Goal: Information Seeking & Learning: Check status

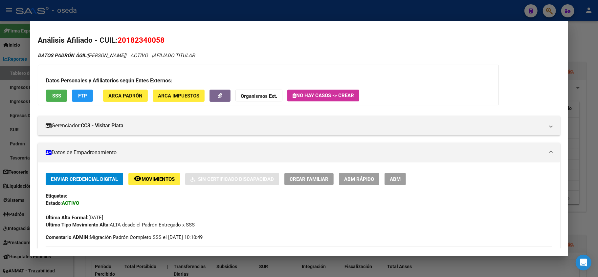
scroll to position [263, 0]
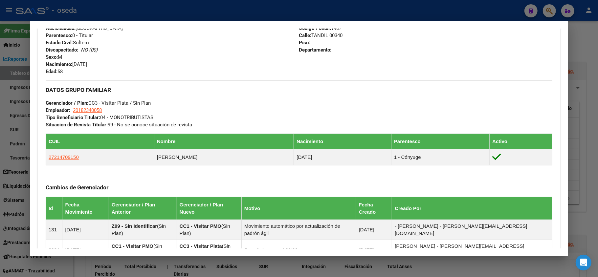
click at [0, 151] on div at bounding box center [299, 138] width 598 height 277
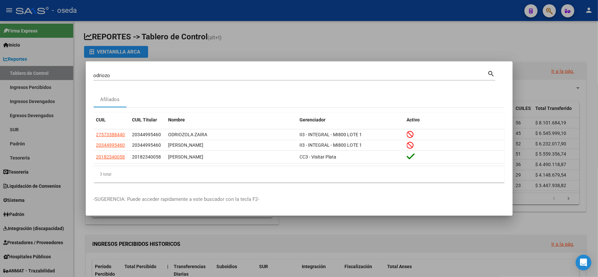
click at [177, 74] on input "odriozo" at bounding box center [291, 76] width 394 height 6
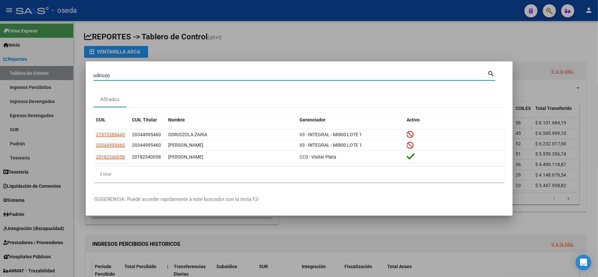
click at [177, 74] on input "odriozo" at bounding box center [291, 76] width 394 height 6
type input "18827902"
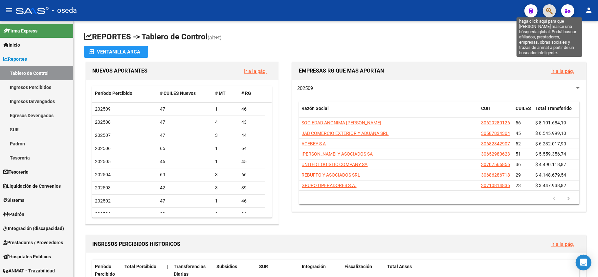
click at [549, 12] on icon "button" at bounding box center [550, 11] width 7 height 8
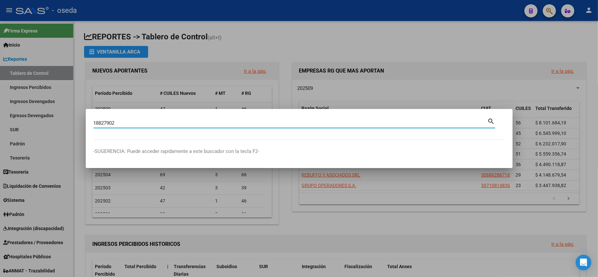
type input "18827902"
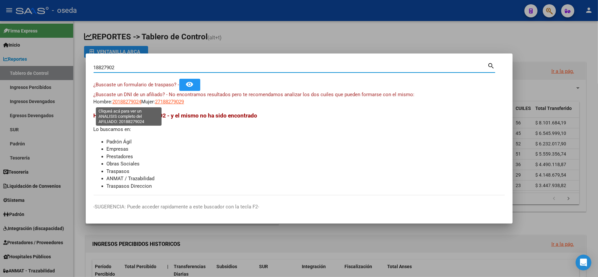
click at [127, 101] on span "20188279024" at bounding box center [127, 102] width 29 height 6
type textarea "20188279024"
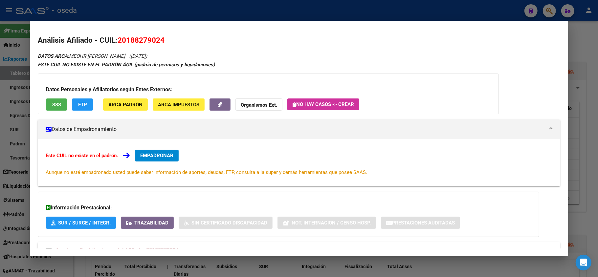
click at [53, 99] on button "SSS" at bounding box center [56, 105] width 21 height 12
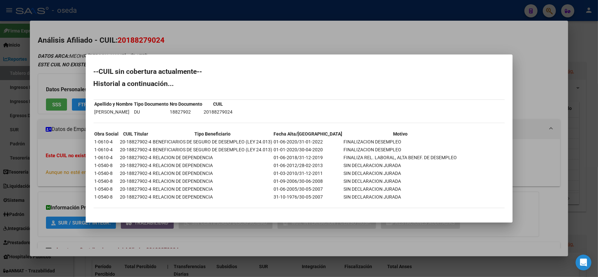
click at [70, 170] on div at bounding box center [299, 138] width 598 height 277
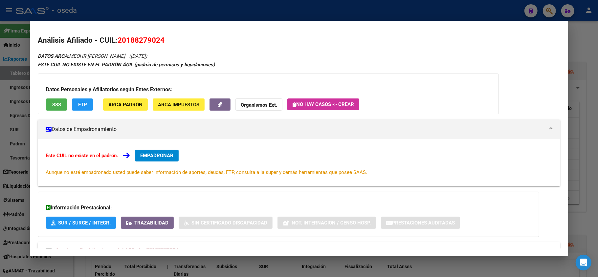
scroll to position [24, 0]
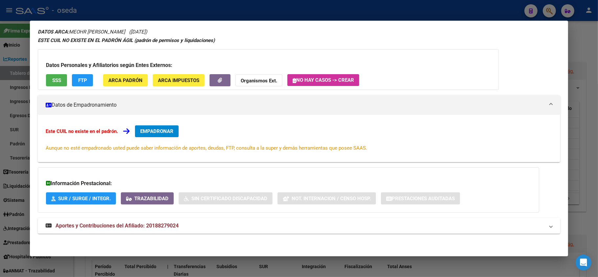
click at [103, 227] on span "Aportes y Contribuciones del Afiliado: 20188279024" at bounding box center [117, 226] width 123 height 6
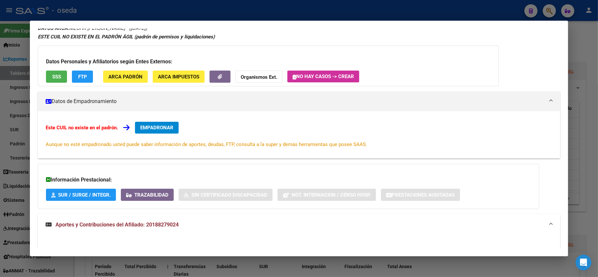
scroll to position [0, 0]
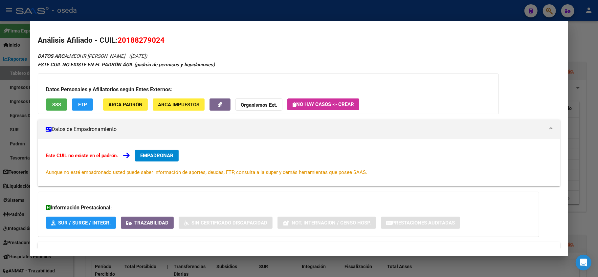
click at [56, 102] on span "SSS" at bounding box center [56, 105] width 9 height 6
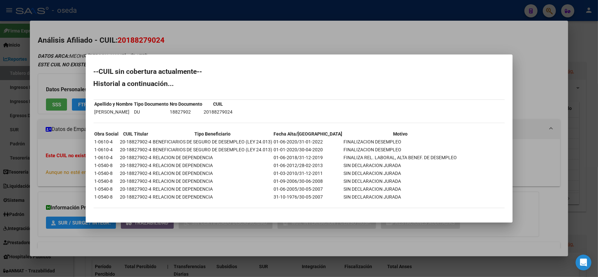
click at [194, 22] on div at bounding box center [299, 138] width 598 height 277
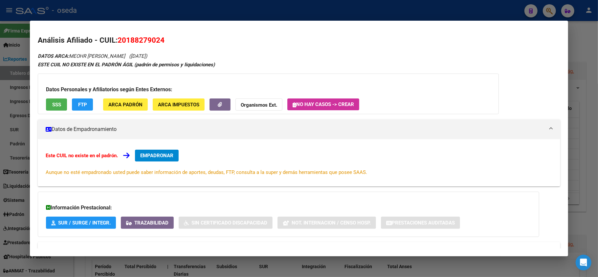
click at [198, 9] on div at bounding box center [299, 138] width 598 height 277
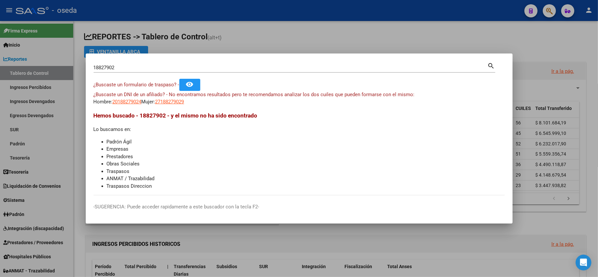
click at [202, 64] on div "18827902 Buscar (apellido, dni, cuil, [PERSON_NAME], cuit, obra social)" at bounding box center [291, 68] width 394 height 10
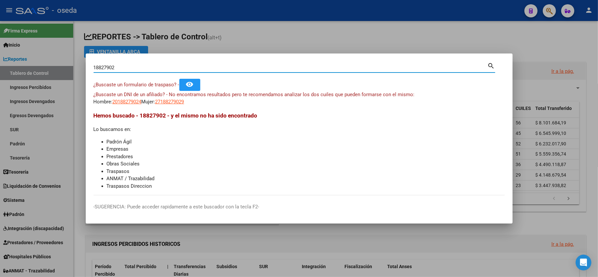
click at [202, 68] on input "18827902" at bounding box center [291, 68] width 394 height 6
type input "29696055"
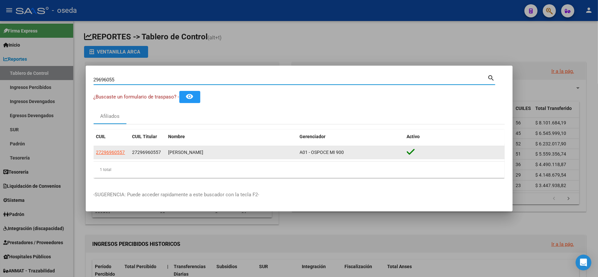
click at [107, 148] on datatable-body-cell "27296960557" at bounding box center [112, 152] width 36 height 13
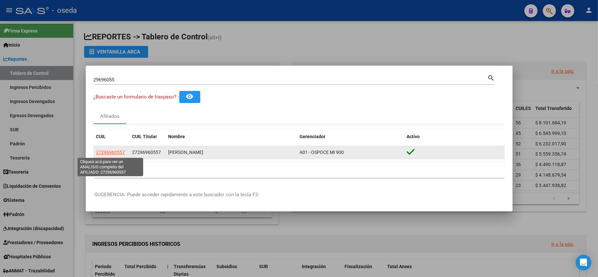
click at [107, 154] on span "27296960557" at bounding box center [110, 152] width 29 height 5
type textarea "27296960557"
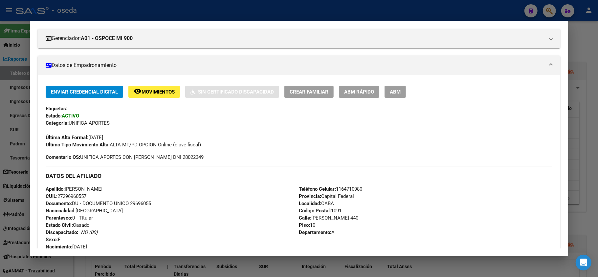
scroll to position [44, 0]
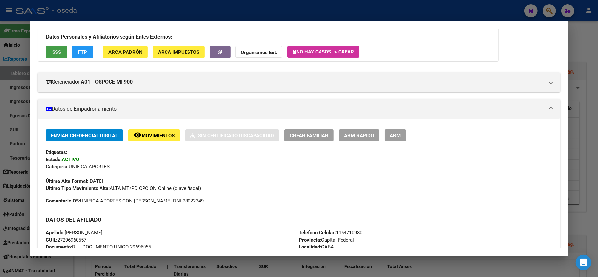
click at [57, 53] on span "SSS" at bounding box center [56, 52] width 9 height 6
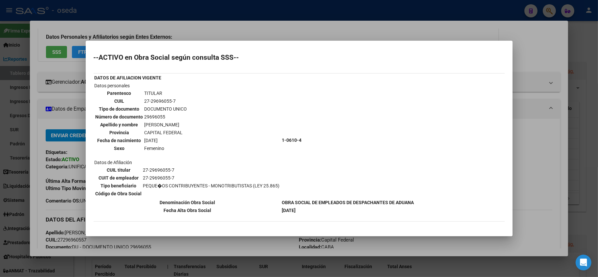
scroll to position [32, 0]
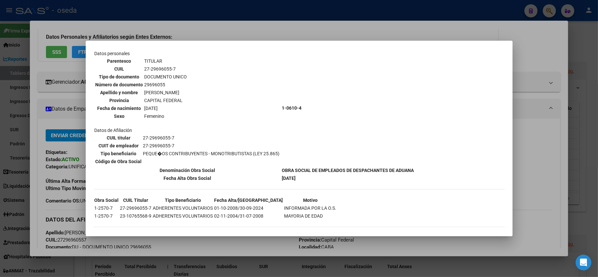
click at [537, 178] on div at bounding box center [299, 138] width 598 height 277
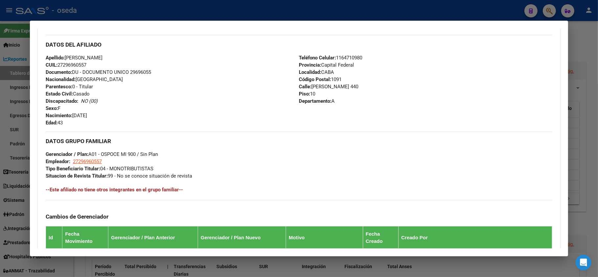
scroll to position [341, 0]
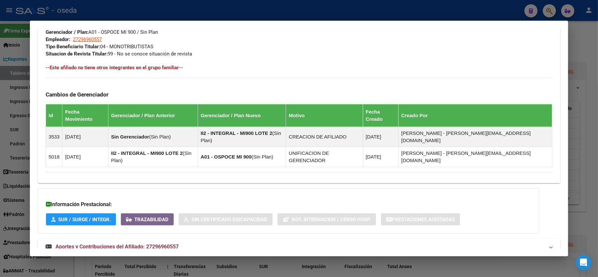
click at [141, 244] on span "Aportes y Contribuciones del Afiliado: 27296960557" at bounding box center [117, 247] width 123 height 6
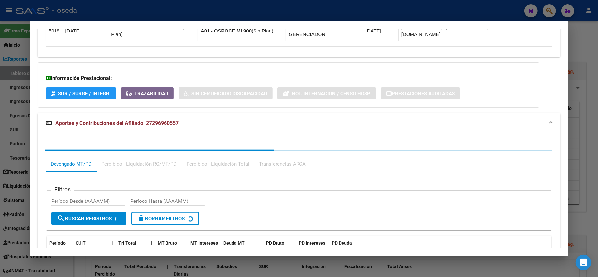
scroll to position [511, 0]
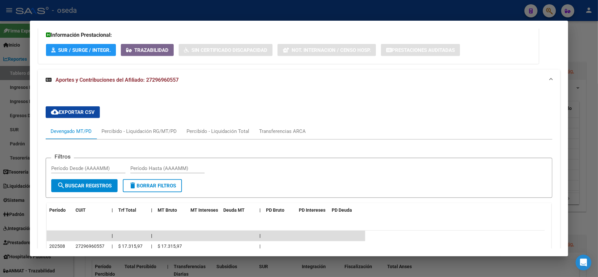
click at [0, 173] on div at bounding box center [299, 138] width 598 height 277
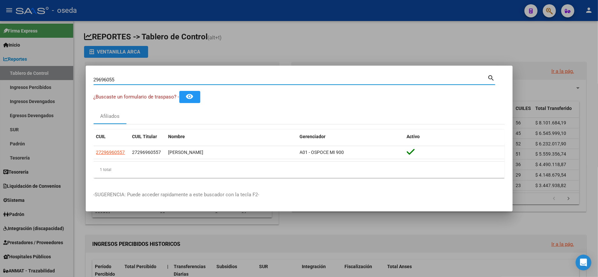
click at [199, 78] on input "29696055" at bounding box center [291, 80] width 394 height 6
type input "94656733"
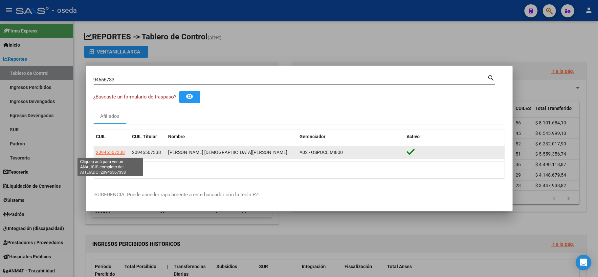
click at [116, 151] on span "20946567338" at bounding box center [110, 152] width 29 height 5
type textarea "20946567338"
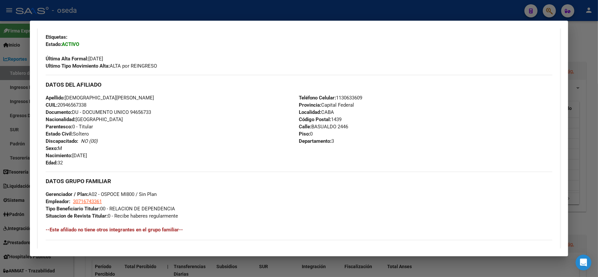
scroll to position [28, 0]
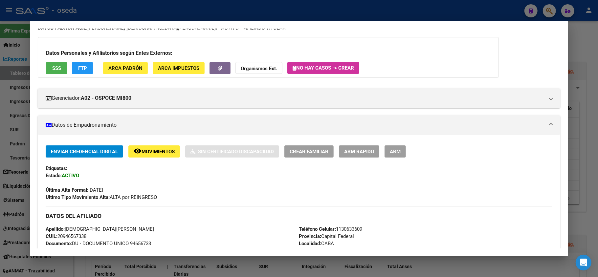
click at [58, 68] on span "SSS" at bounding box center [56, 68] width 9 height 6
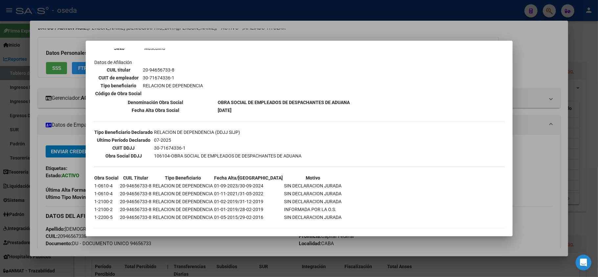
scroll to position [12, 0]
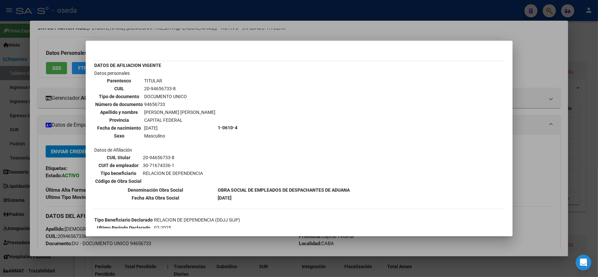
click at [539, 162] on div at bounding box center [299, 138] width 598 height 277
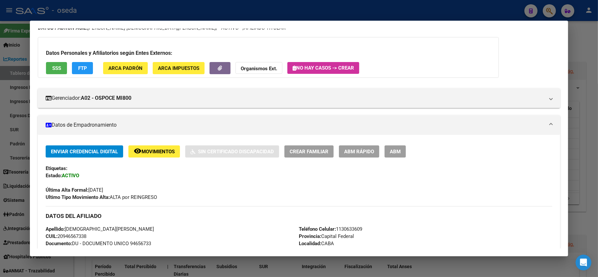
click at [0, 165] on div at bounding box center [299, 138] width 598 height 277
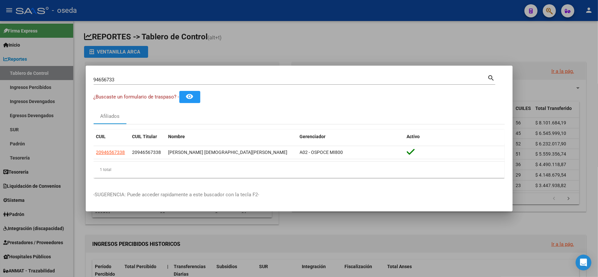
click at [123, 77] on input "94656733" at bounding box center [291, 80] width 394 height 6
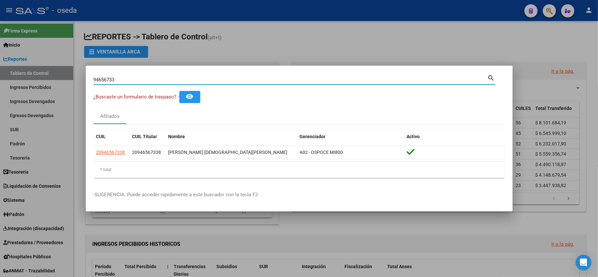
click at [123, 77] on input "94656733" at bounding box center [291, 80] width 394 height 6
type input "37216653"
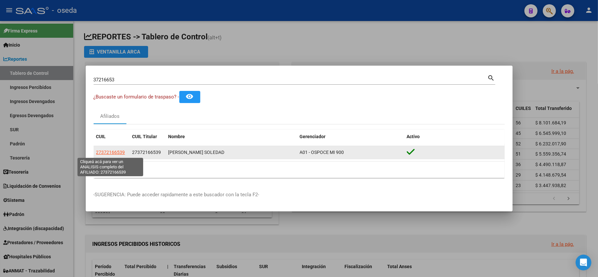
click at [97, 153] on span "27372166539" at bounding box center [110, 152] width 29 height 5
type textarea "27372166539"
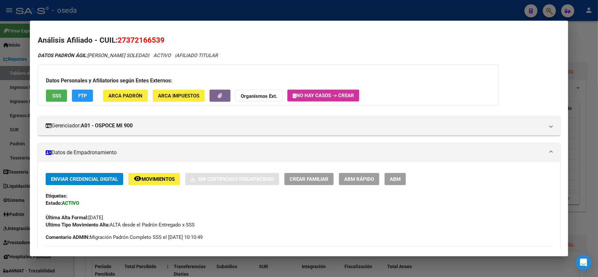
click at [56, 96] on span "SSS" at bounding box center [56, 96] width 9 height 6
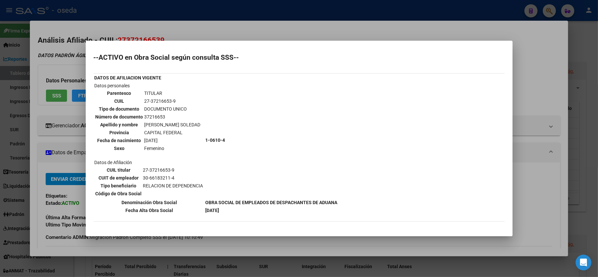
scroll to position [85, 0]
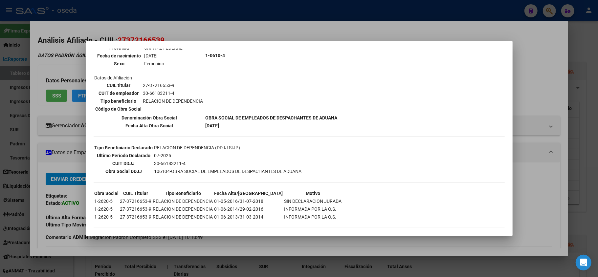
click at [68, 204] on div at bounding box center [299, 138] width 598 height 277
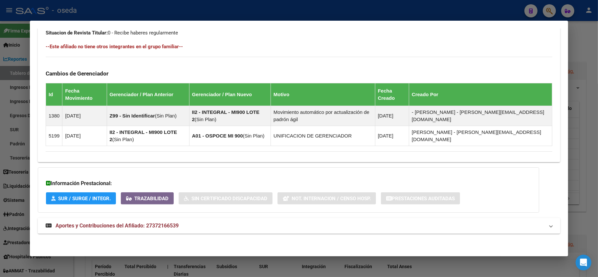
click at [90, 229] on strong "Aportes y Contribuciones del Afiliado: 27372166539" at bounding box center [112, 226] width 133 height 8
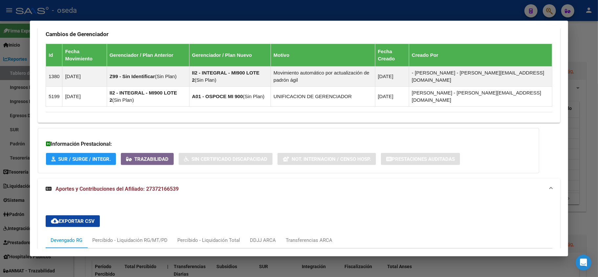
scroll to position [526, 0]
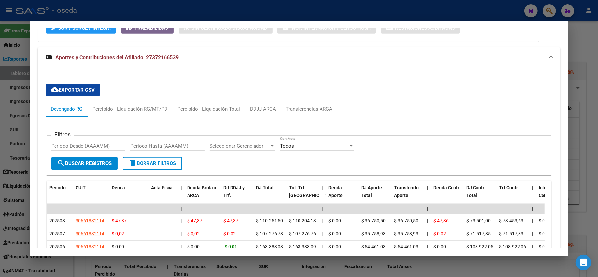
click at [15, 184] on div at bounding box center [299, 138] width 598 height 277
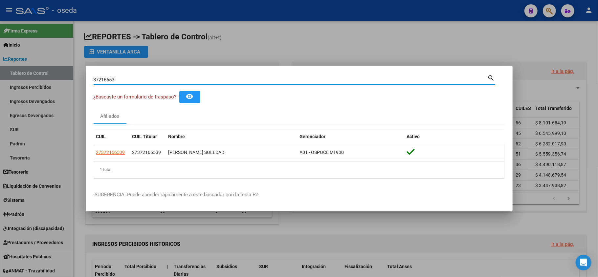
click at [137, 80] on input "37216653" at bounding box center [291, 80] width 394 height 6
type input "17408660"
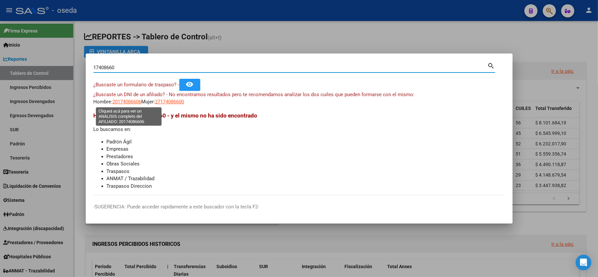
click at [120, 102] on span "20174086606" at bounding box center [127, 102] width 29 height 6
type textarea "20174086606"
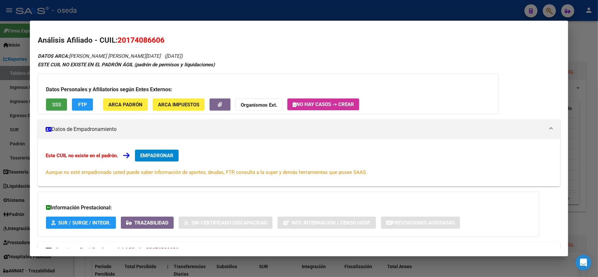
click at [55, 96] on div "Datos Personales y Afiliatorios según Entes Externos: SSS FTP ARCA Padrón ARCA …" at bounding box center [268, 94] width 461 height 41
click at [55, 105] on span "SSS" at bounding box center [56, 105] width 9 height 6
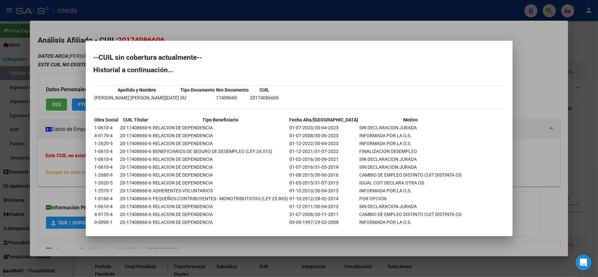
click at [69, 177] on div at bounding box center [299, 138] width 598 height 277
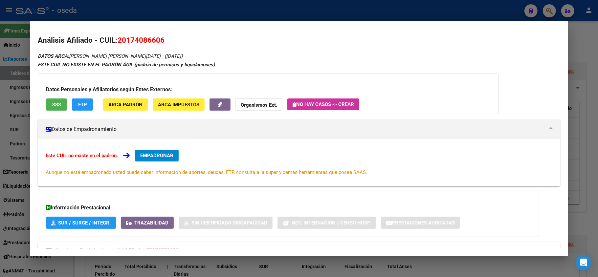
scroll to position [24, 0]
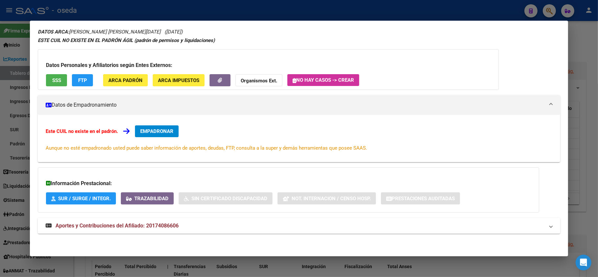
click at [129, 230] on strong "Aportes y Contribuciones del Afiliado: 20174086606" at bounding box center [112, 226] width 133 height 8
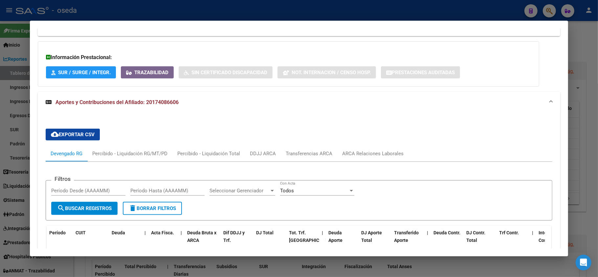
scroll to position [238, 0]
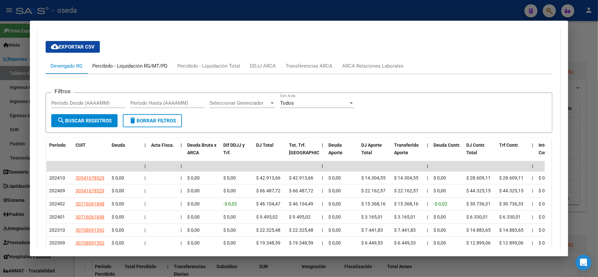
click at [148, 65] on div "Percibido - Liquidación RG/MT/PD" at bounding box center [129, 65] width 75 height 7
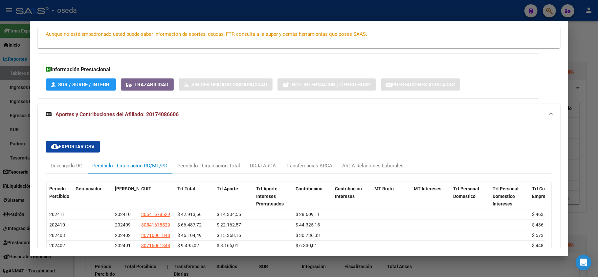
scroll to position [170, 0]
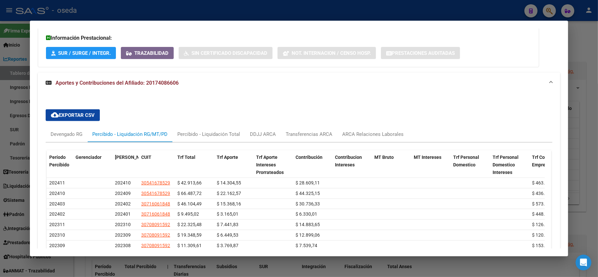
click at [0, 115] on div at bounding box center [299, 138] width 598 height 277
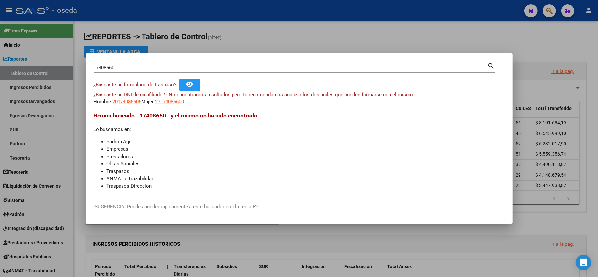
click at [136, 69] on input "17408660" at bounding box center [291, 68] width 394 height 6
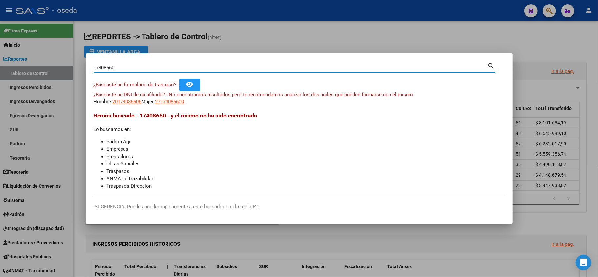
click at [136, 69] on input "17408660" at bounding box center [291, 68] width 394 height 6
type input "70464315"
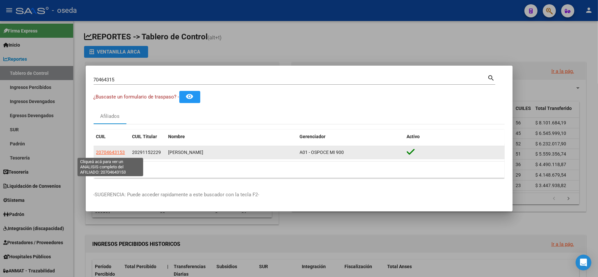
click at [113, 150] on span "20704643153" at bounding box center [110, 152] width 29 height 5
type textarea "20704643153"
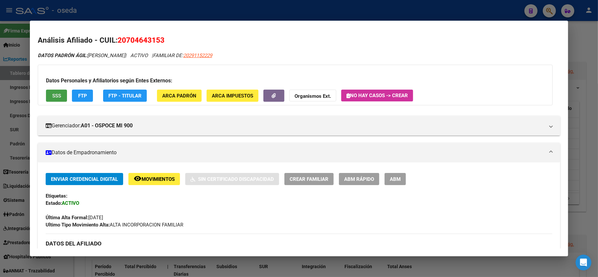
click at [52, 98] on span "SSS" at bounding box center [56, 96] width 9 height 6
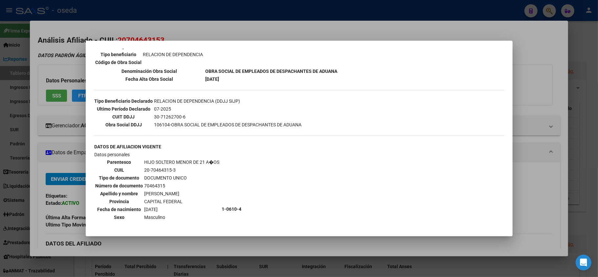
scroll to position [191, 0]
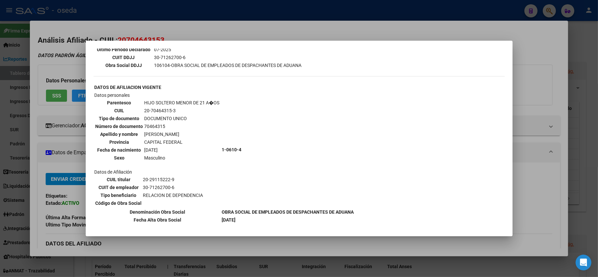
click at [0, 265] on div at bounding box center [299, 138] width 598 height 277
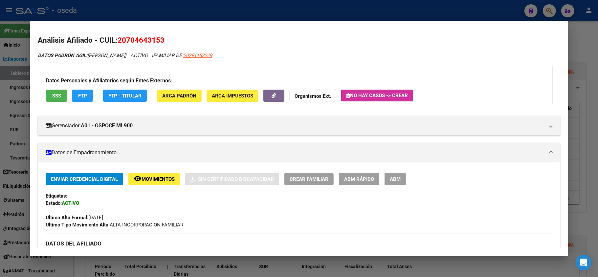
click at [1, 259] on div at bounding box center [299, 138] width 598 height 277
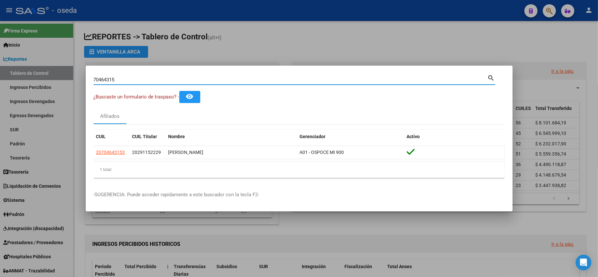
click at [166, 81] on input "70464315" at bounding box center [291, 80] width 394 height 6
type input "54190044"
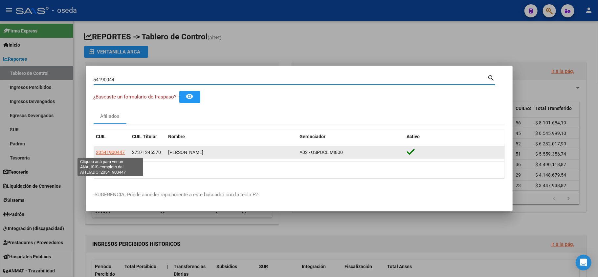
click at [116, 151] on span "20541900447" at bounding box center [110, 152] width 29 height 5
type textarea "20541900447"
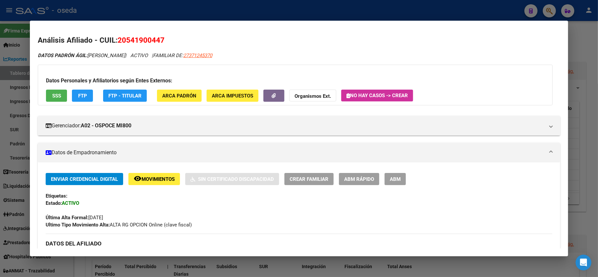
click at [59, 91] on button "SSS" at bounding box center [56, 96] width 21 height 12
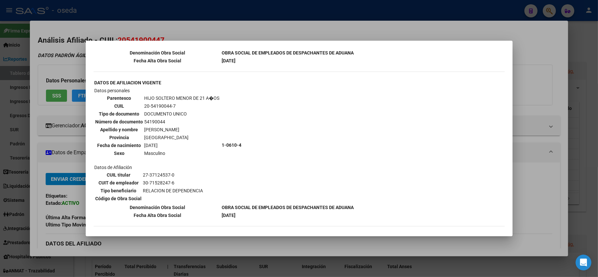
scroll to position [409, 0]
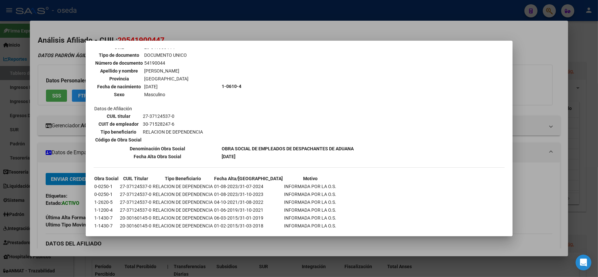
click at [2, 187] on div at bounding box center [299, 138] width 598 height 277
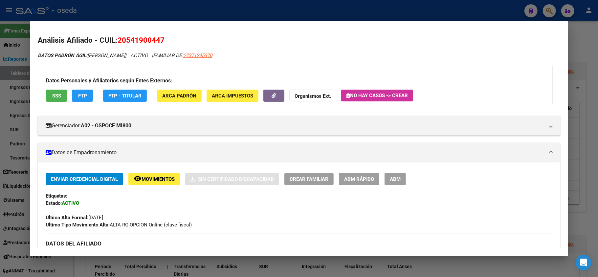
click at [22, 183] on div at bounding box center [299, 138] width 598 height 277
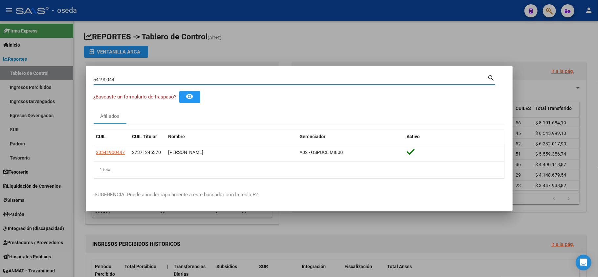
click at [159, 77] on input "54190044" at bounding box center [291, 80] width 394 height 6
type input "39609149"
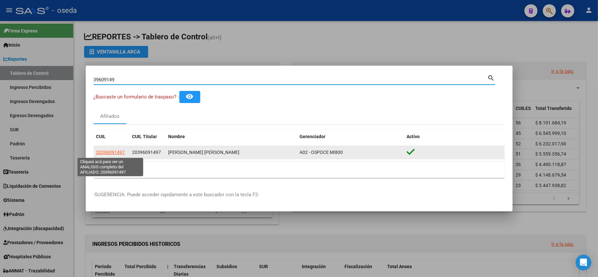
click at [104, 152] on span "20396091497" at bounding box center [110, 152] width 29 height 5
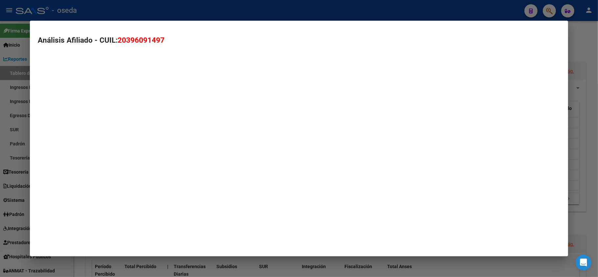
type textarea "20396091497"
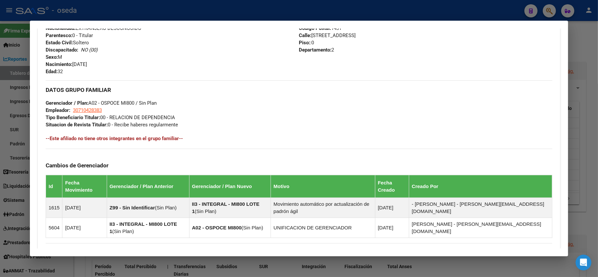
scroll to position [356, 0]
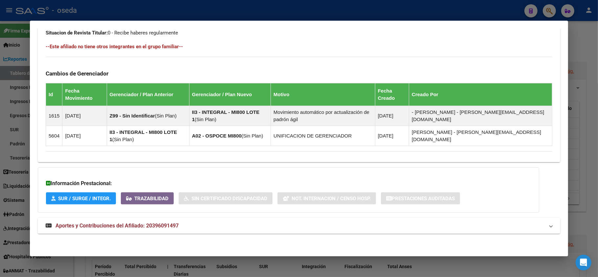
drag, startPoint x: 129, startPoint y: 228, endPoint x: 134, endPoint y: 213, distance: 15.8
click at [129, 228] on span "Aportes y Contribuciones del Afiliado: 20396091497" at bounding box center [117, 226] width 123 height 6
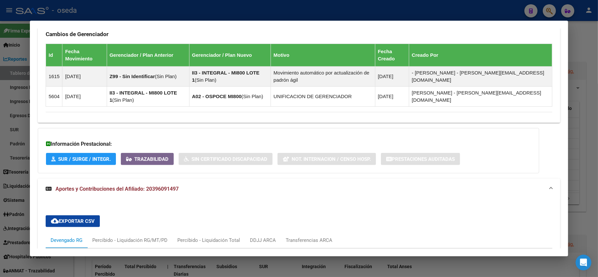
scroll to position [526, 0]
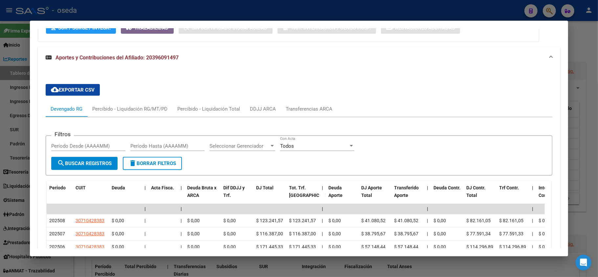
click at [0, 143] on div at bounding box center [299, 138] width 598 height 277
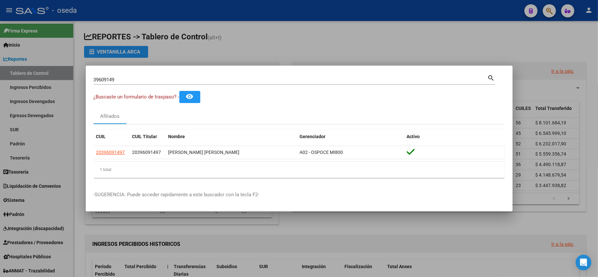
click at [159, 78] on input "39609149" at bounding box center [291, 80] width 394 height 6
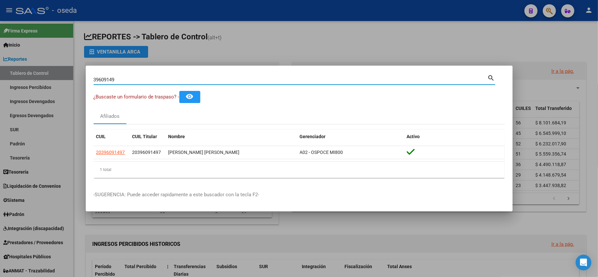
click at [159, 78] on input "39609149" at bounding box center [291, 80] width 394 height 6
type input "36402543"
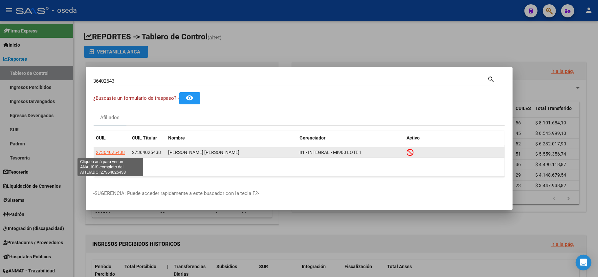
click at [112, 153] on span "27364025438" at bounding box center [110, 152] width 29 height 5
type textarea "27364025438"
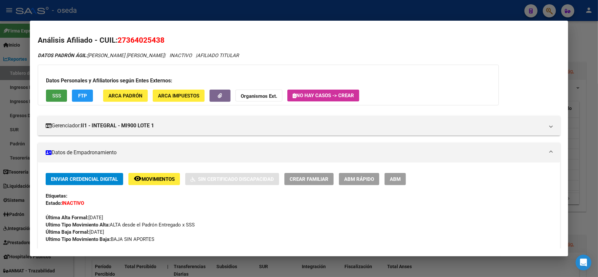
click at [52, 96] on span "SSS" at bounding box center [56, 96] width 9 height 6
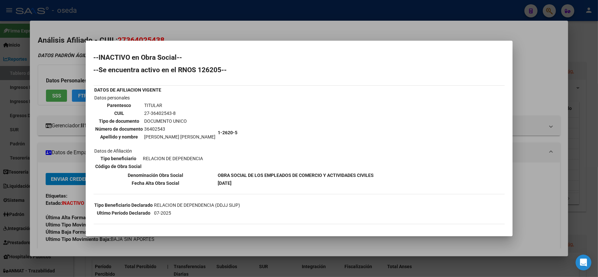
scroll to position [36, 0]
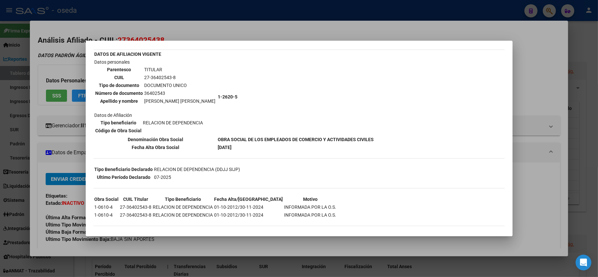
click at [0, 171] on div at bounding box center [299, 138] width 598 height 277
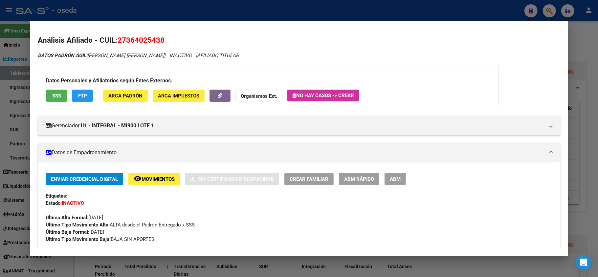
click at [11, 77] on div at bounding box center [299, 138] width 598 height 277
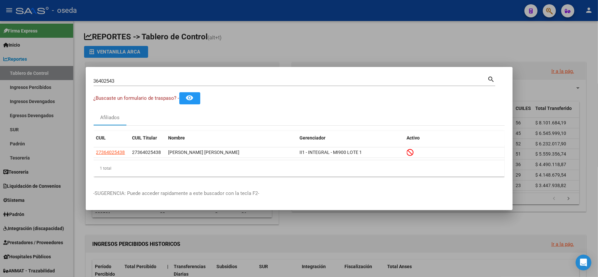
click at [129, 78] on div "36402543 Buscar (apellido, dni, [PERSON_NAME], [PERSON_NAME], cuit, obra social)" at bounding box center [291, 81] width 394 height 10
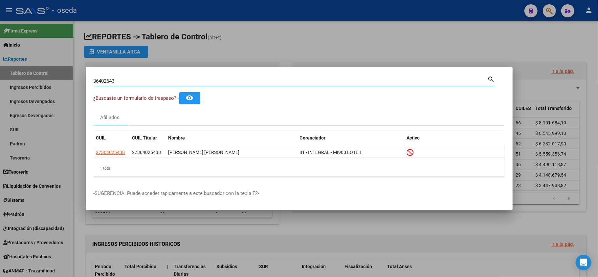
click at [129, 79] on input "36402543" at bounding box center [291, 81] width 394 height 6
type input "22442567"
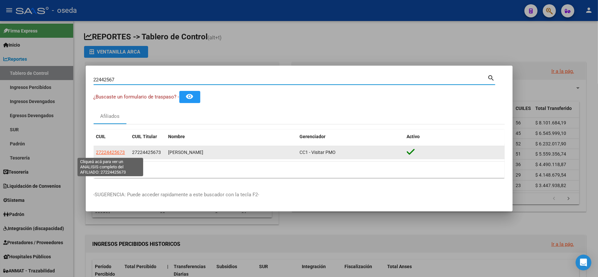
click at [109, 153] on span "27224425673" at bounding box center [110, 152] width 29 height 5
type textarea "27224425673"
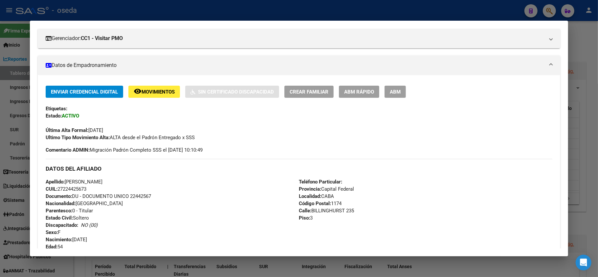
scroll to position [0, 0]
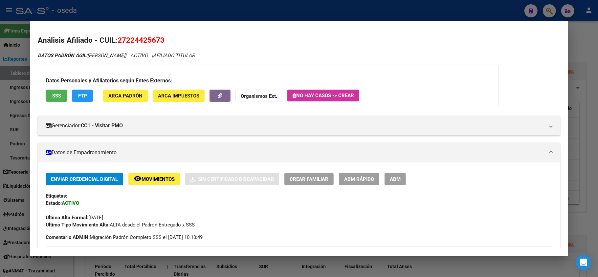
click at [51, 94] on button "SSS" at bounding box center [56, 96] width 21 height 12
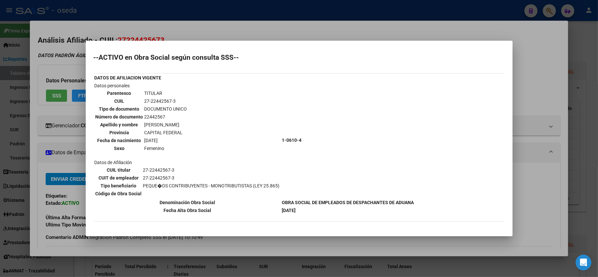
scroll to position [25, 0]
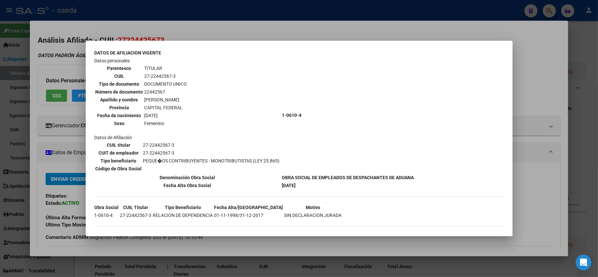
click at [0, 161] on div at bounding box center [299, 138] width 598 height 277
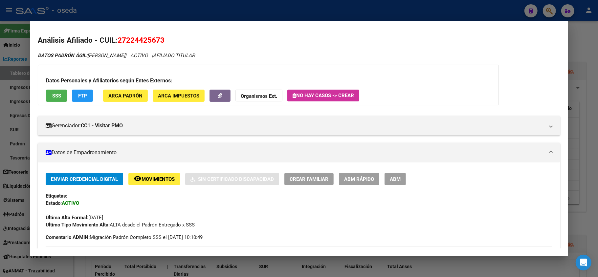
click at [6, 159] on div at bounding box center [299, 138] width 598 height 277
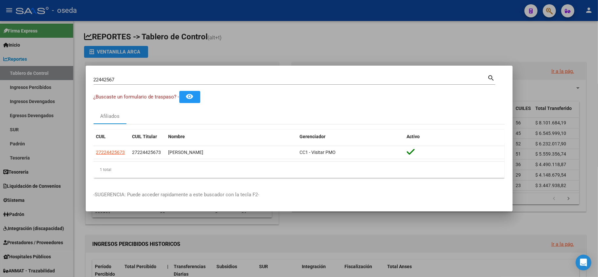
click at [144, 79] on input "22442567" at bounding box center [291, 80] width 394 height 6
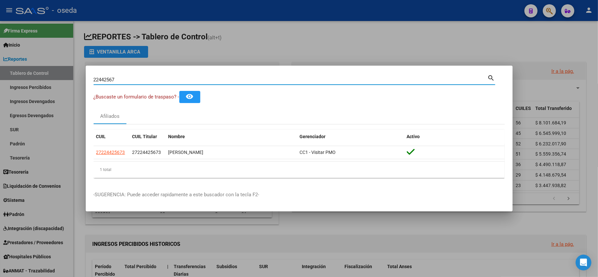
click at [144, 79] on input "22442567" at bounding box center [291, 80] width 394 height 6
click at [145, 80] on input "31916166" at bounding box center [291, 80] width 394 height 6
type input "[PERSON_NAME]"
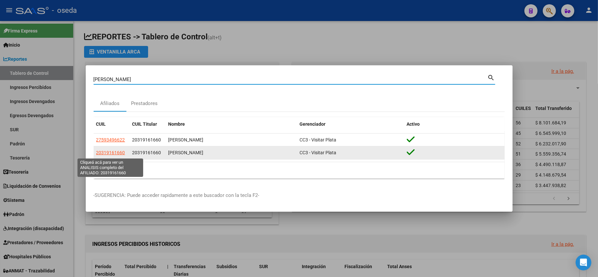
click at [113, 152] on span "20319161660" at bounding box center [110, 152] width 29 height 5
type textarea "20319161660"
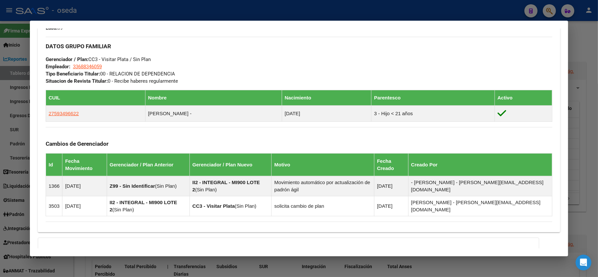
scroll to position [378, 0]
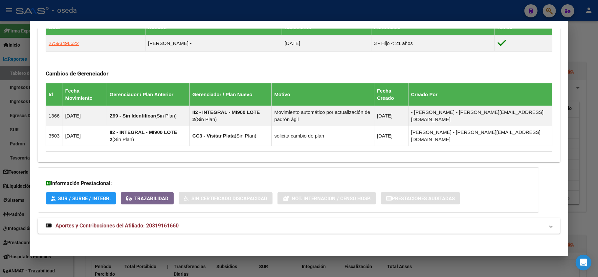
click at [117, 225] on span "Aportes y Contribuciones del Afiliado: 20319161660" at bounding box center [117, 226] width 123 height 6
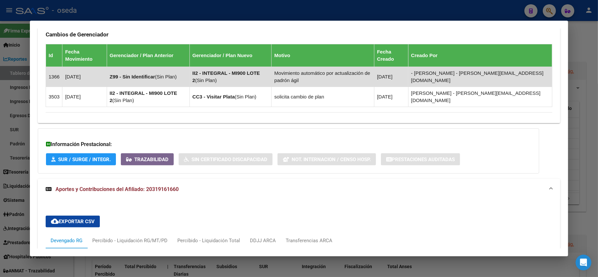
scroll to position [285, 0]
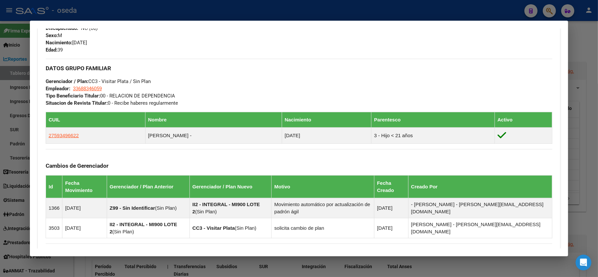
drag, startPoint x: 3, startPoint y: 145, endPoint x: 9, endPoint y: 137, distance: 10.1
click at [3, 145] on div at bounding box center [299, 138] width 598 height 277
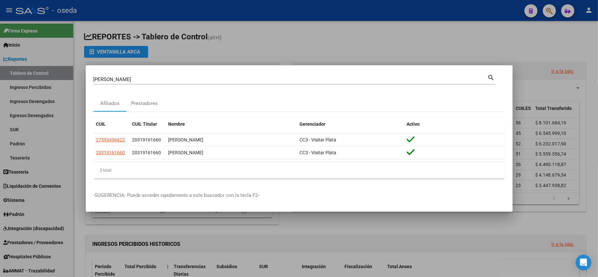
click at [173, 80] on input "[PERSON_NAME]" at bounding box center [291, 80] width 394 height 6
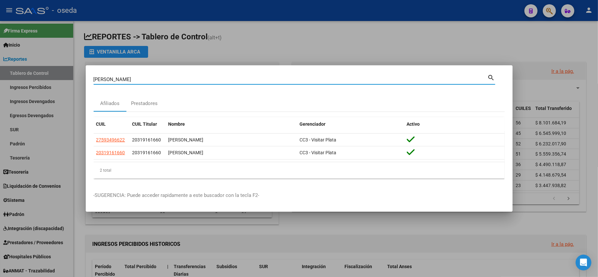
click at [173, 80] on input "[PERSON_NAME]" at bounding box center [291, 80] width 394 height 6
type input "42565624"
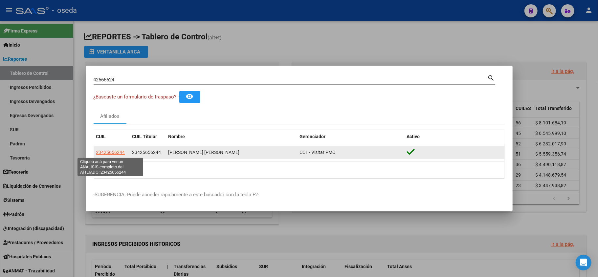
click at [111, 151] on span "23425656244" at bounding box center [110, 152] width 29 height 5
type textarea "23425656244"
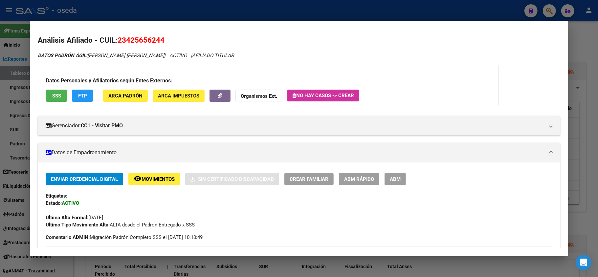
click at [57, 97] on span "SSS" at bounding box center [56, 96] width 9 height 6
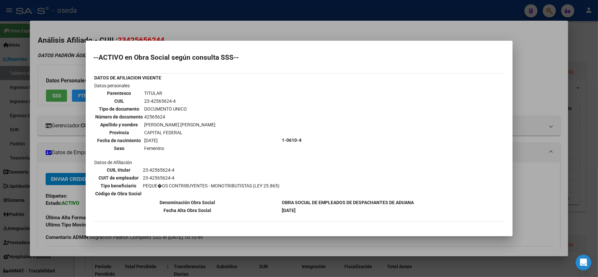
scroll to position [32, 0]
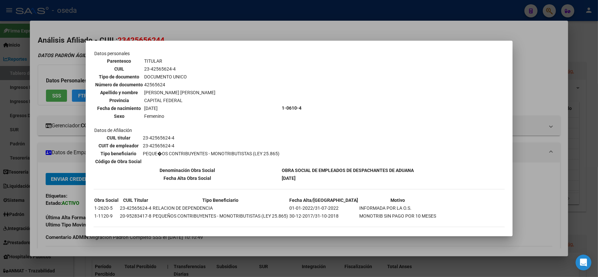
click at [0, 187] on div at bounding box center [299, 138] width 598 height 277
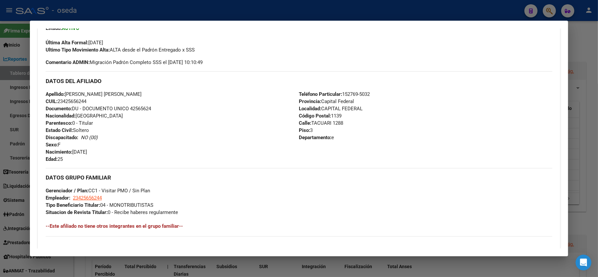
scroll to position [321, 0]
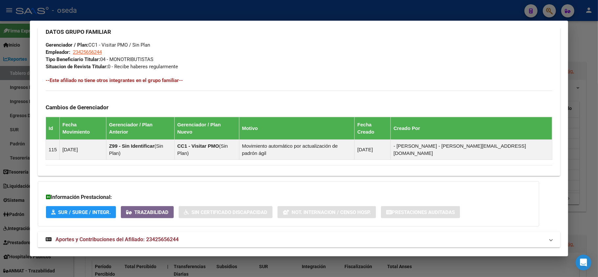
click at [135, 237] on span "Aportes y Contribuciones del Afiliado: 23425656244" at bounding box center [117, 240] width 123 height 6
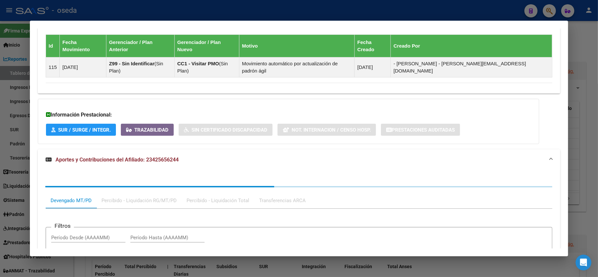
scroll to position [491, 0]
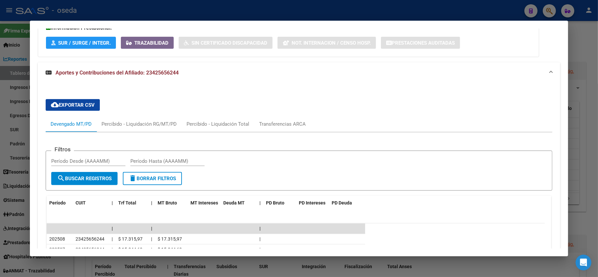
click at [0, 172] on div at bounding box center [299, 138] width 598 height 277
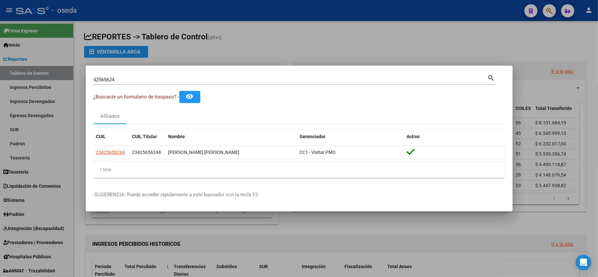
click at [313, 38] on div at bounding box center [299, 138] width 598 height 277
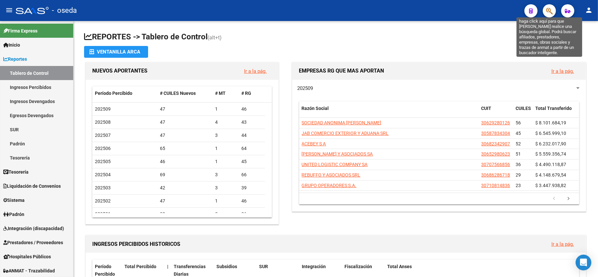
click at [549, 13] on icon "button" at bounding box center [550, 11] width 7 height 8
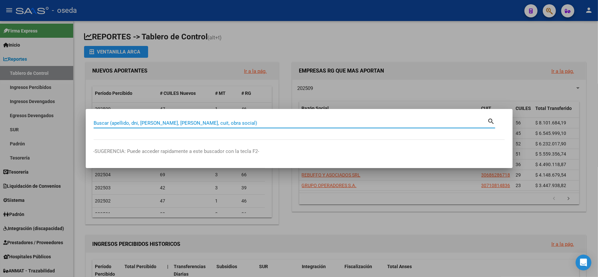
click at [205, 120] on input "Buscar (apellido, dni, [PERSON_NAME], [PERSON_NAME], cuit, obra social)" at bounding box center [291, 123] width 394 height 6
type input "18006389"
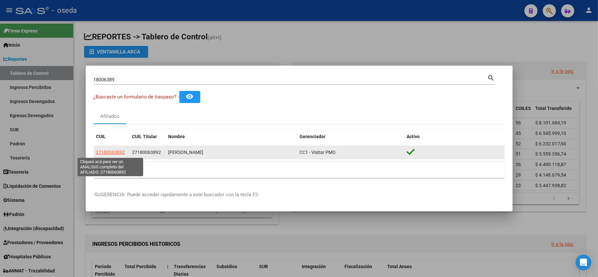
click at [104, 151] on span "27180063892" at bounding box center [110, 152] width 29 height 5
type textarea "27180063892"
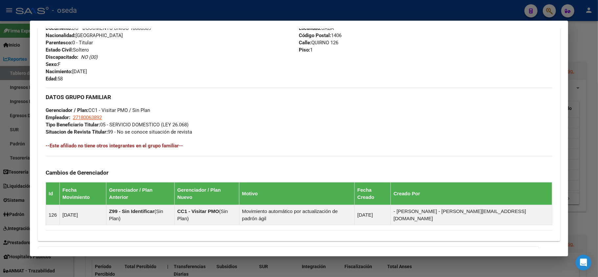
scroll to position [328, 0]
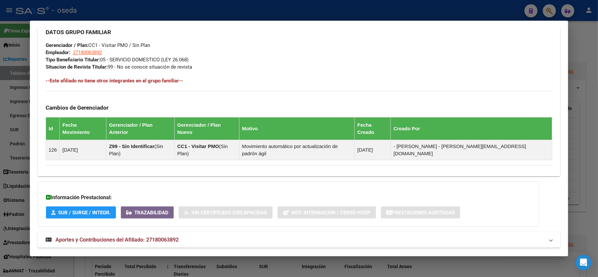
click at [129, 237] on span "Aportes y Contribuciones del Afiliado: 27180063892" at bounding box center [117, 240] width 123 height 6
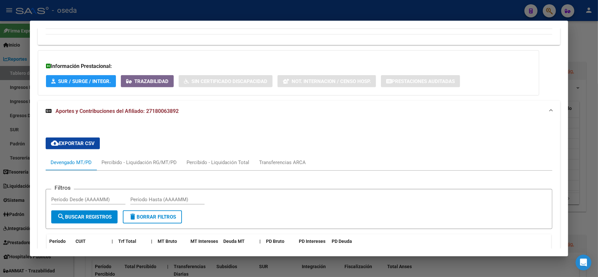
scroll to position [547, 0]
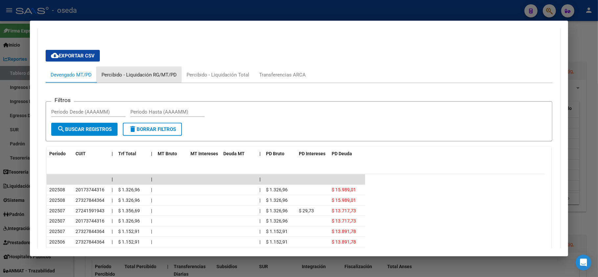
click at [136, 71] on div "Percibido - Liquidación RG/MT/PD" at bounding box center [139, 74] width 75 height 7
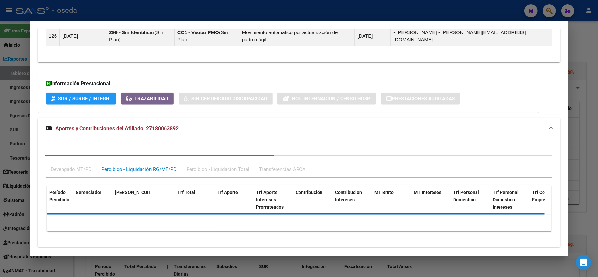
scroll to position [474, 0]
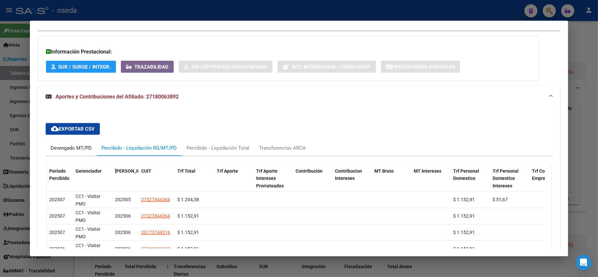
click at [75, 145] on div "Devengado MT/PD" at bounding box center [71, 148] width 41 height 7
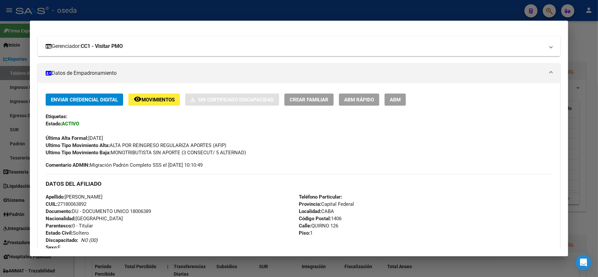
scroll to position [0, 0]
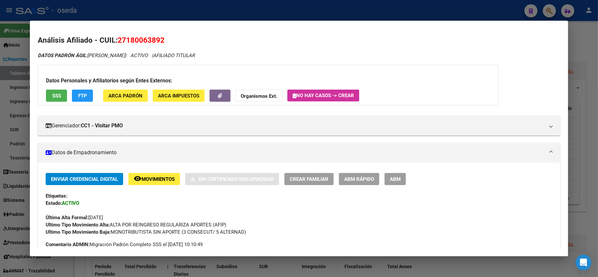
click at [52, 99] on button "SSS" at bounding box center [56, 96] width 21 height 12
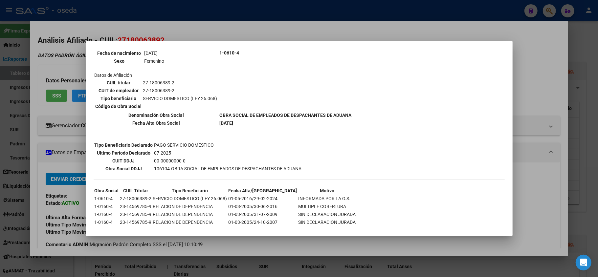
scroll to position [92, 0]
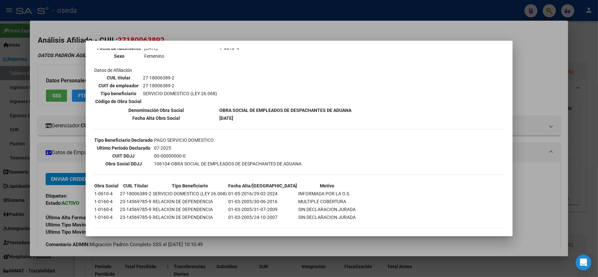
click at [539, 193] on div at bounding box center [299, 138] width 598 height 277
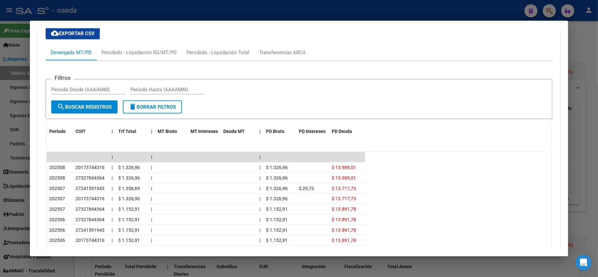
scroll to position [624, 0]
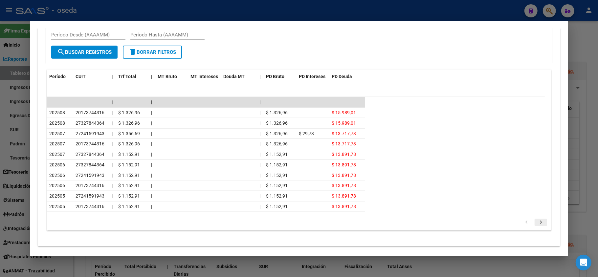
click at [537, 220] on icon "go to next page" at bounding box center [541, 224] width 9 height 8
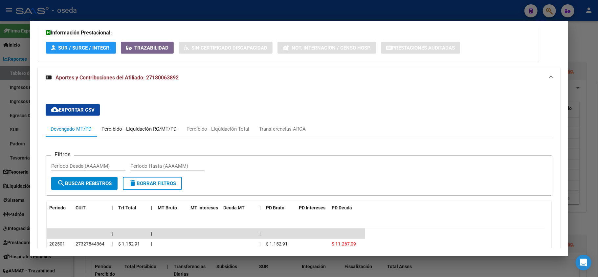
click at [129, 126] on div "Percibido - Liquidación RG/MT/PD" at bounding box center [139, 129] width 75 height 7
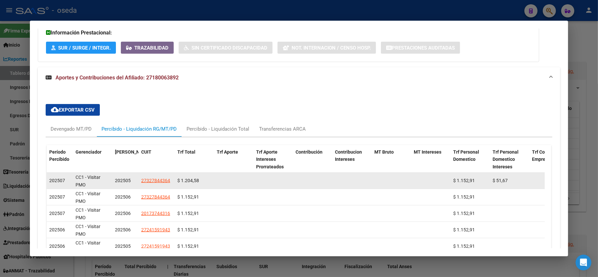
scroll to position [537, 0]
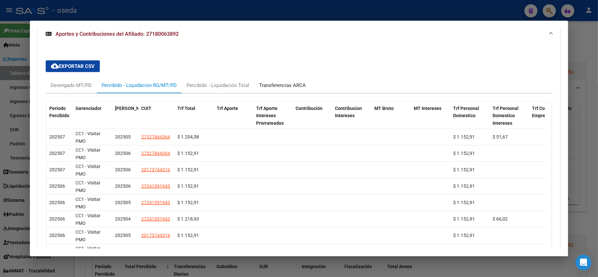
click at [264, 82] on div "Transferencias ARCA" at bounding box center [282, 85] width 47 height 7
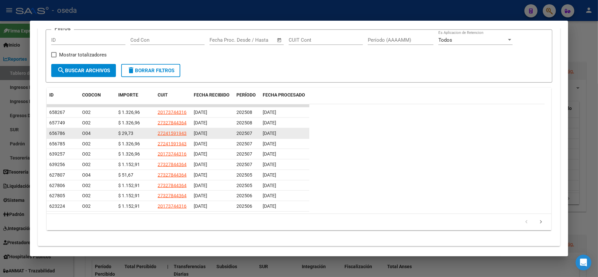
scroll to position [531, 0]
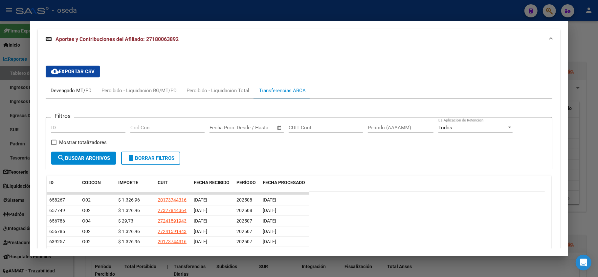
click at [53, 83] on div "Devengado MT/PD" at bounding box center [71, 91] width 51 height 16
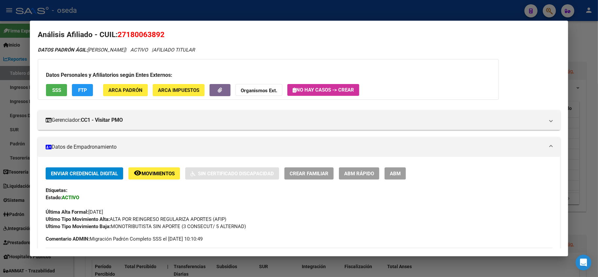
scroll to position [0, 0]
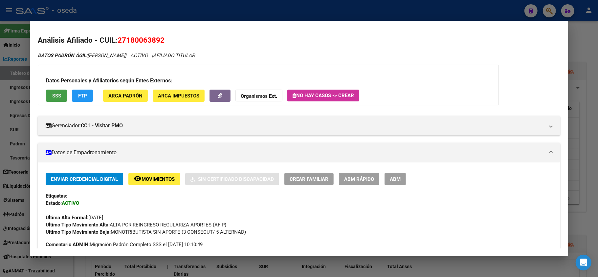
click at [53, 100] on button "SSS" at bounding box center [56, 96] width 21 height 12
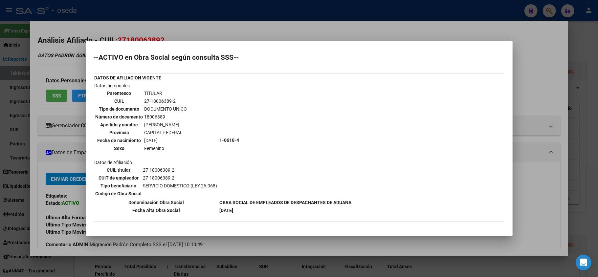
scroll to position [87, 0]
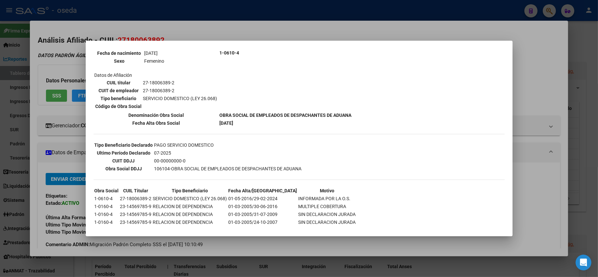
click at [53, 222] on div at bounding box center [299, 138] width 598 height 277
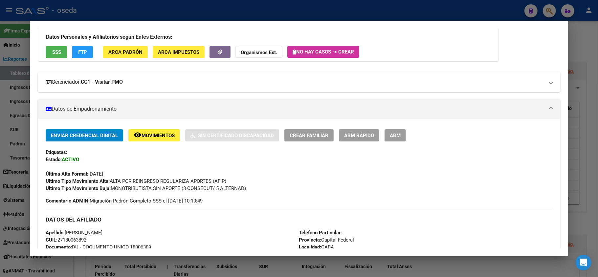
scroll to position [0, 0]
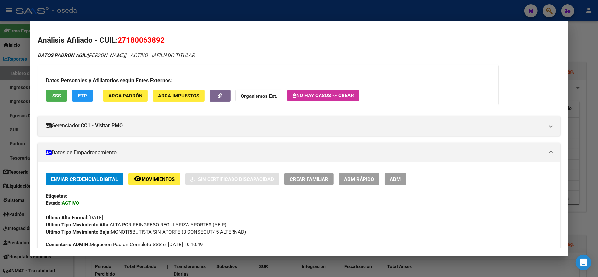
click at [52, 93] on span "SSS" at bounding box center [56, 96] width 9 height 6
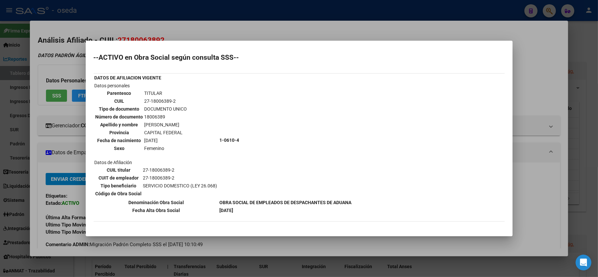
click at [413, 31] on div at bounding box center [299, 138] width 598 height 277
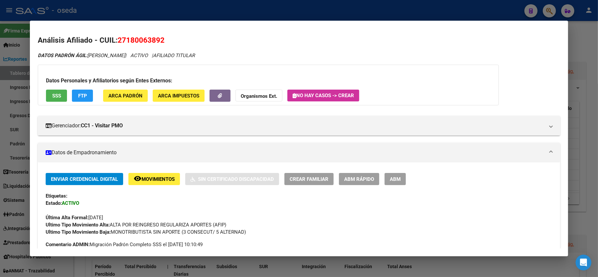
click at [254, 10] on div at bounding box center [299, 138] width 598 height 277
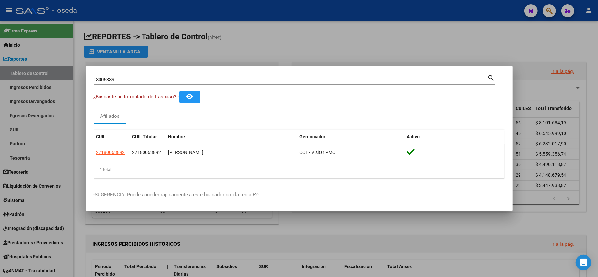
click at [235, 77] on input "18006389" at bounding box center [291, 80] width 394 height 6
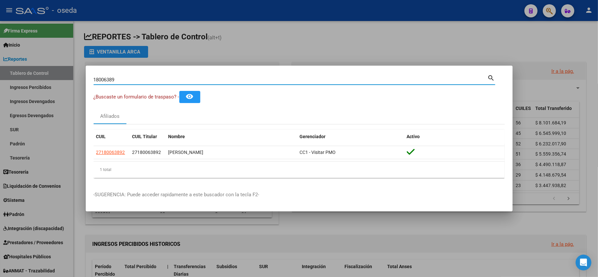
click at [235, 77] on input "18006389" at bounding box center [291, 80] width 394 height 6
type input "23903018"
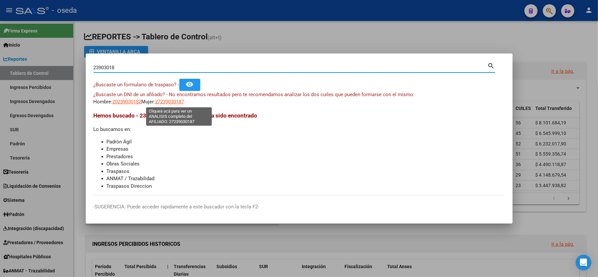
click at [183, 101] on span "27239030187" at bounding box center [169, 102] width 29 height 6
type textarea "27239030187"
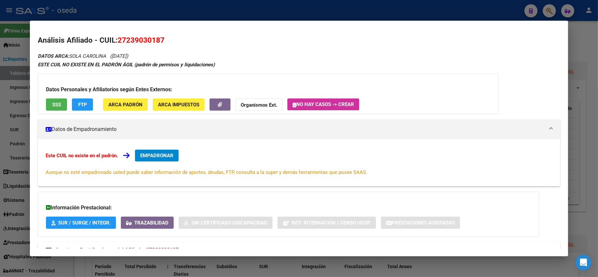
click at [58, 108] on span "SSS" at bounding box center [56, 105] width 9 height 6
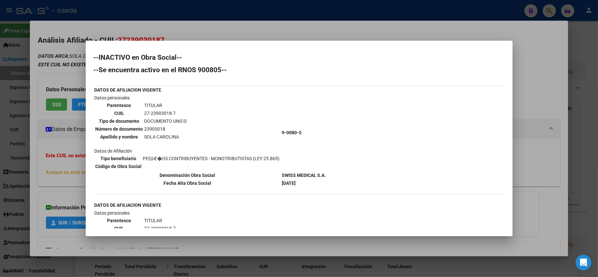
click at [3, 134] on div at bounding box center [299, 138] width 598 height 277
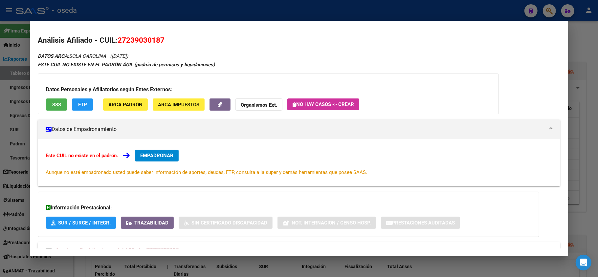
click at [3, 134] on div at bounding box center [299, 138] width 598 height 277
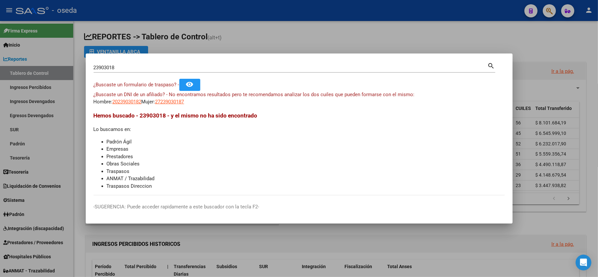
click at [133, 67] on input "23903018" at bounding box center [291, 68] width 394 height 6
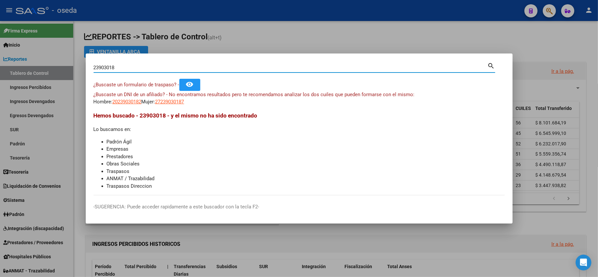
click at [133, 67] on input "23903018" at bounding box center [291, 68] width 394 height 6
type input "96052682"
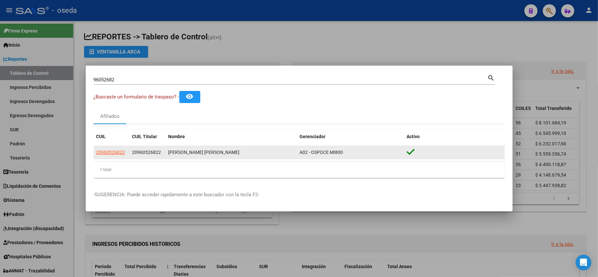
click at [108, 149] on app-link-go-to "20960526822" at bounding box center [110, 153] width 29 height 8
click at [109, 155] on span "20960526822" at bounding box center [110, 152] width 29 height 5
type textarea "20960526822"
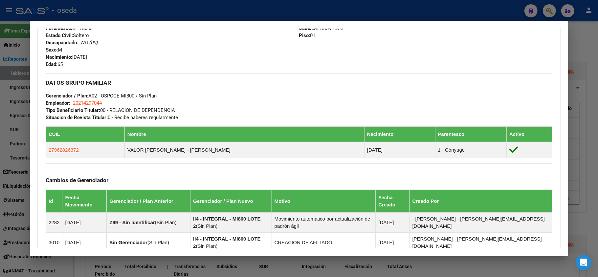
scroll to position [391, 0]
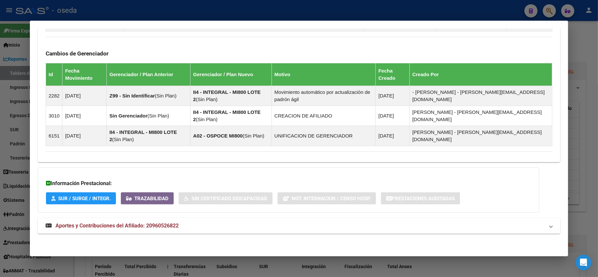
click at [141, 232] on mat-expansion-panel-header "Aportes y Contribuciones del Afiliado: 20960526822" at bounding box center [299, 226] width 523 height 16
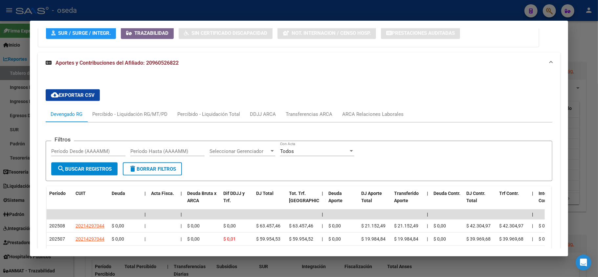
scroll to position [599, 0]
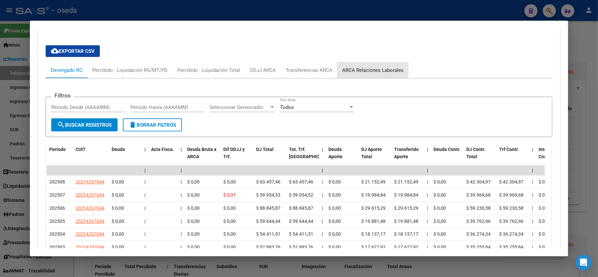
click at [358, 65] on div "ARCA Relaciones Laborales" at bounding box center [373, 70] width 71 height 16
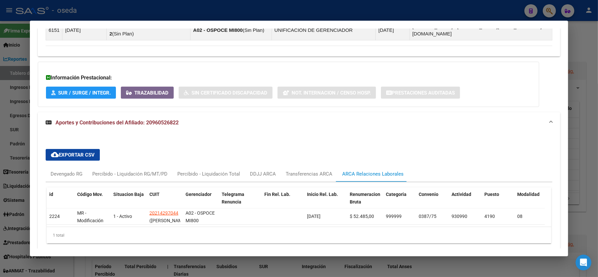
scroll to position [529, 0]
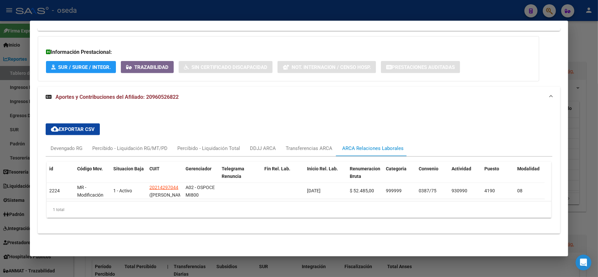
click at [0, 113] on div at bounding box center [299, 138] width 598 height 277
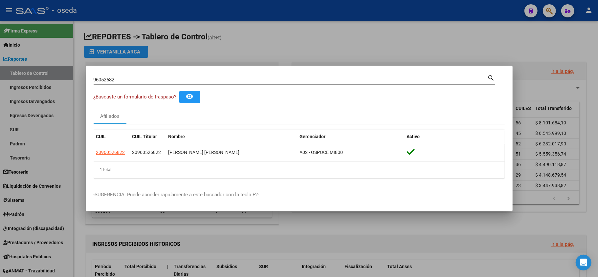
click at [3, 110] on div at bounding box center [299, 138] width 598 height 277
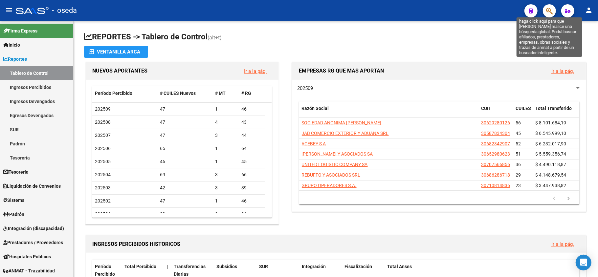
click at [551, 13] on icon "button" at bounding box center [550, 11] width 7 height 8
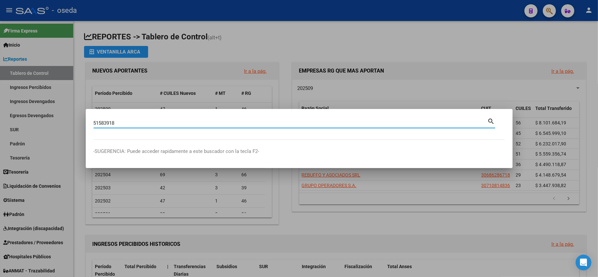
type input "51583918"
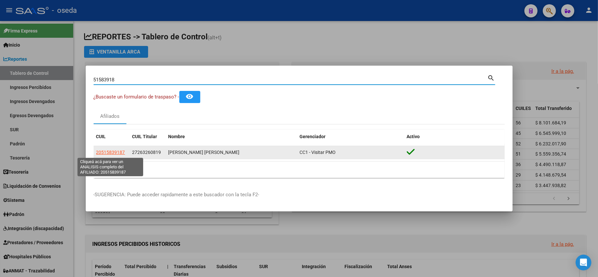
click at [116, 152] on span "20515839187" at bounding box center [110, 152] width 29 height 5
type textarea "20515839187"
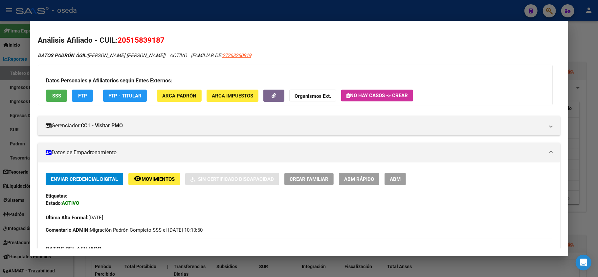
click at [0, 196] on div at bounding box center [299, 138] width 598 height 277
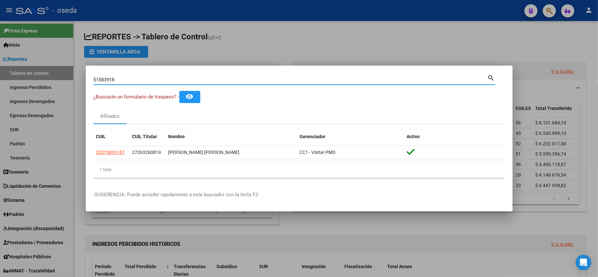
click at [129, 78] on input "51583918" at bounding box center [291, 80] width 394 height 6
type input "44513902"
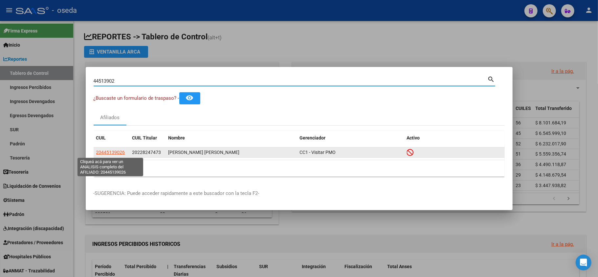
click at [116, 150] on span "20445139026" at bounding box center [110, 152] width 29 height 5
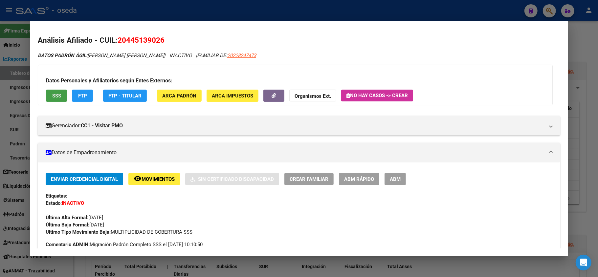
click at [53, 97] on span "SSS" at bounding box center [56, 96] width 9 height 6
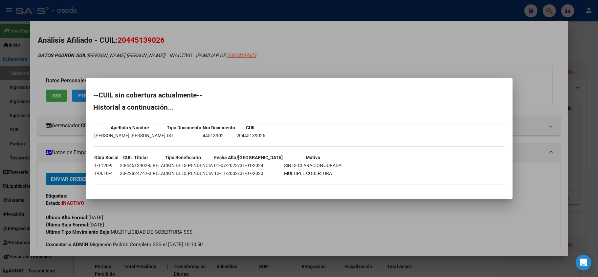
click at [14, 149] on div at bounding box center [299, 138] width 598 height 277
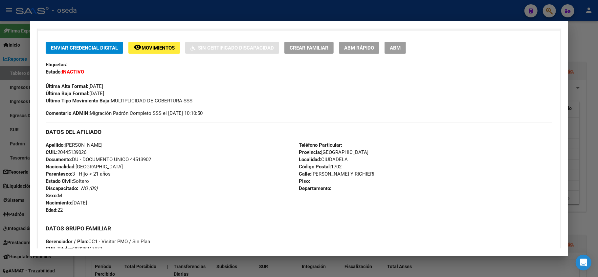
scroll to position [263, 0]
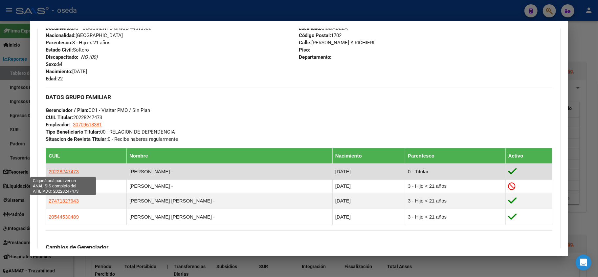
click at [56, 172] on span "20228247473" at bounding box center [64, 172] width 30 height 6
type textarea "20228247473"
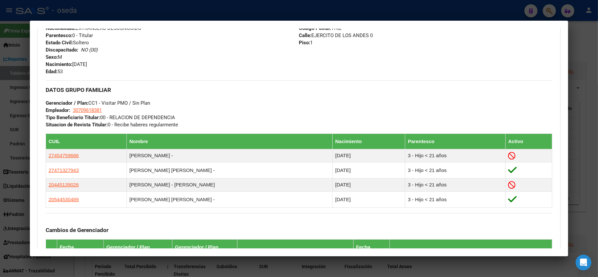
click at [0, 223] on div at bounding box center [299, 138] width 598 height 277
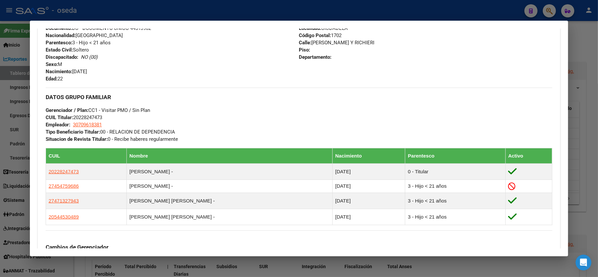
click at [0, 221] on div at bounding box center [299, 138] width 598 height 277
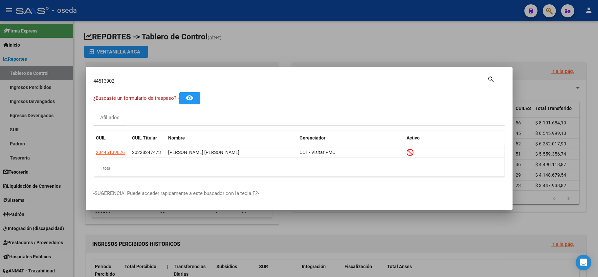
drag, startPoint x: 129, startPoint y: 74, endPoint x: 128, endPoint y: 80, distance: 6.2
click at [129, 78] on div "44513902 Buscar (apellido, dni, [PERSON_NAME], [PERSON_NAME], cuit, obra social…" at bounding box center [295, 80] width 402 height 11
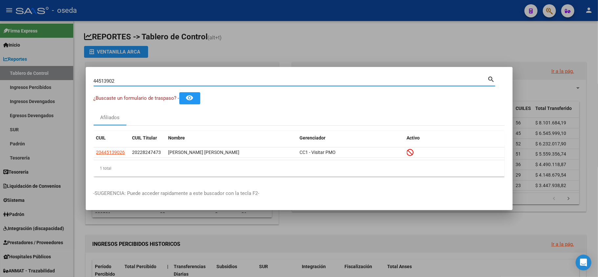
click at [128, 81] on input "44513902" at bounding box center [291, 81] width 394 height 6
type input "54702376"
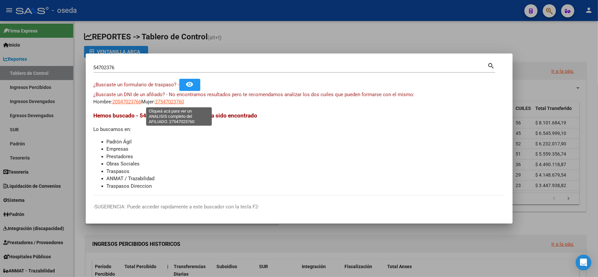
click at [173, 103] on span "27547023760" at bounding box center [169, 102] width 29 height 6
type textarea "27547023760"
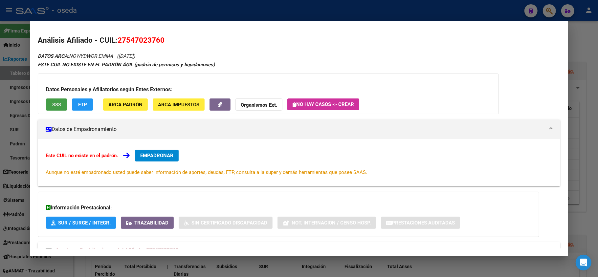
click at [58, 104] on span "SSS" at bounding box center [56, 105] width 9 height 6
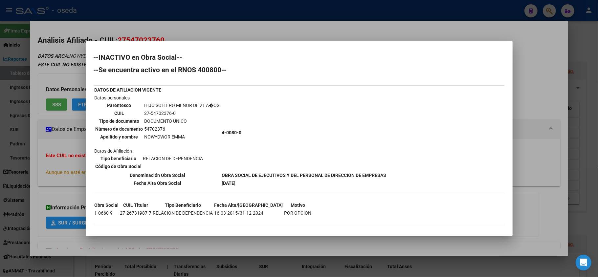
drag, startPoint x: 357, startPoint y: 39, endPoint x: 354, endPoint y: 25, distance: 14.2
click at [357, 34] on div at bounding box center [299, 138] width 598 height 277
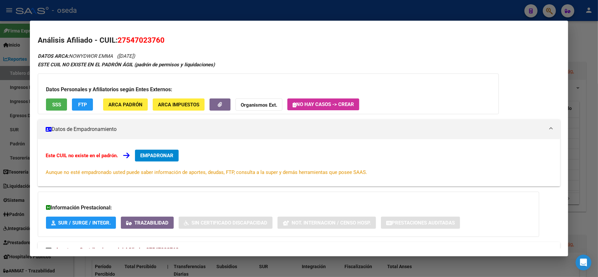
click at [351, 24] on mat-dialog-container "Análisis Afiliado - CUIL: 27547023760 DATOS ARCA: [PERSON_NAME] ([DATE]) ESTE C…" at bounding box center [299, 139] width 539 height 236
click at [337, 9] on div at bounding box center [299, 138] width 598 height 277
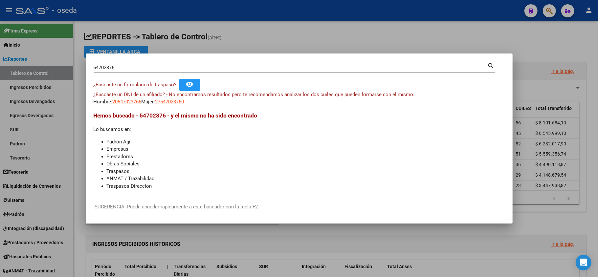
click at [283, 66] on input "54702376" at bounding box center [291, 68] width 394 height 6
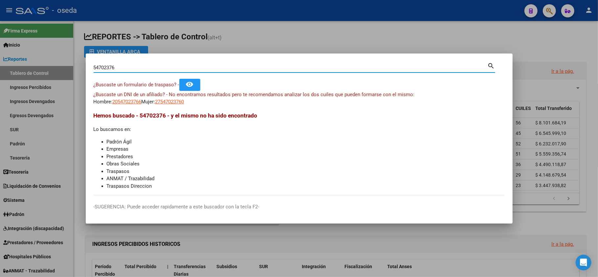
click at [283, 66] on input "54702376" at bounding box center [291, 68] width 394 height 6
type input "49258939"
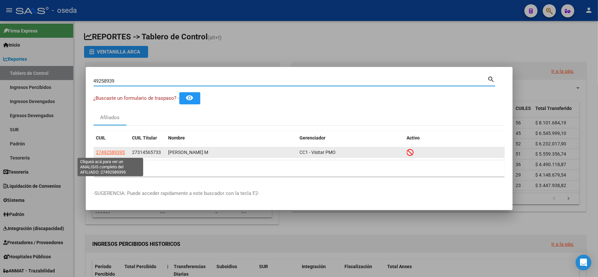
click at [115, 151] on span "27492589395" at bounding box center [110, 152] width 29 height 5
type textarea "27492589395"
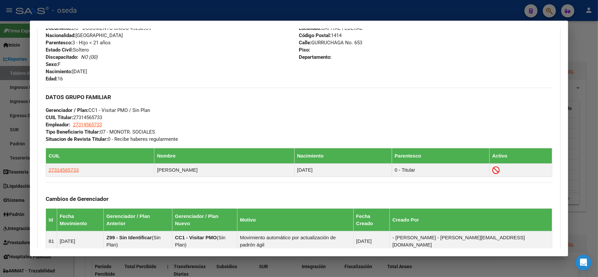
scroll to position [350, 0]
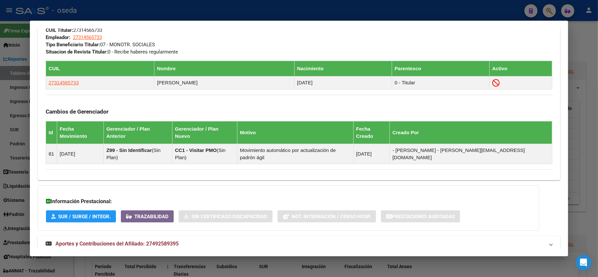
click at [119, 241] on span "Aportes y Contribuciones del Afiliado: 27492589395" at bounding box center [117, 244] width 123 height 6
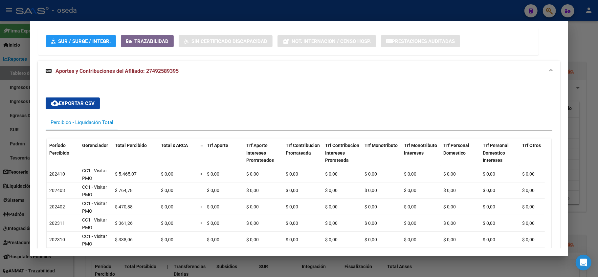
scroll to position [394, 0]
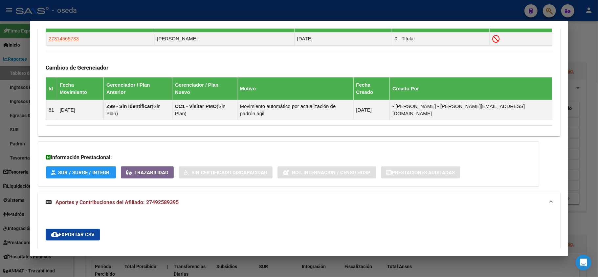
click at [1, 170] on div at bounding box center [299, 138] width 598 height 277
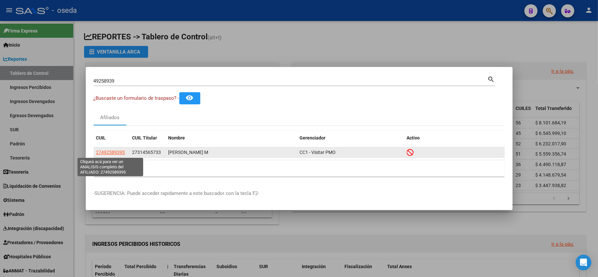
click at [108, 152] on span "27492589395" at bounding box center [110, 152] width 29 height 5
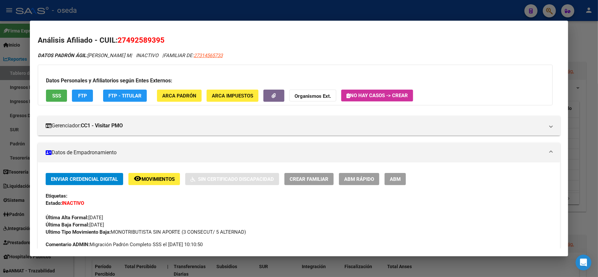
click at [57, 93] on span "SSS" at bounding box center [56, 96] width 9 height 6
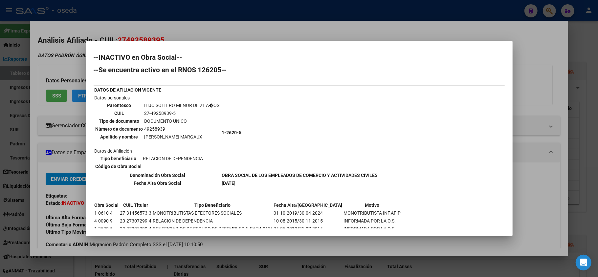
click at [0, 223] on div at bounding box center [299, 138] width 598 height 277
click at [1, 216] on div at bounding box center [299, 138] width 598 height 277
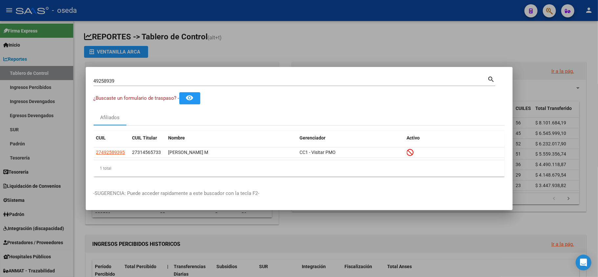
click at [138, 82] on input "49258939" at bounding box center [291, 81] width 394 height 6
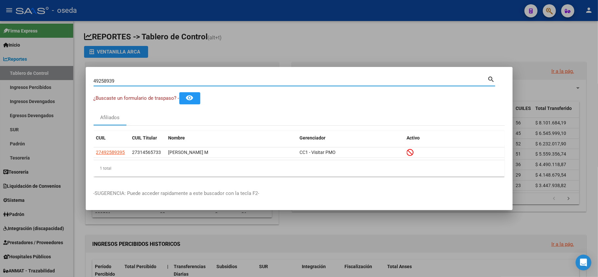
click at [138, 82] on input "49258939" at bounding box center [291, 81] width 394 height 6
type input "49376905"
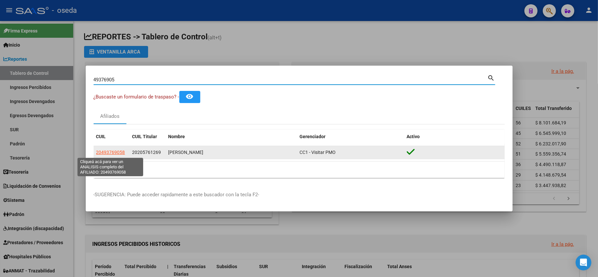
click at [114, 152] on span "20493769058" at bounding box center [110, 152] width 29 height 5
type textarea "20493769058"
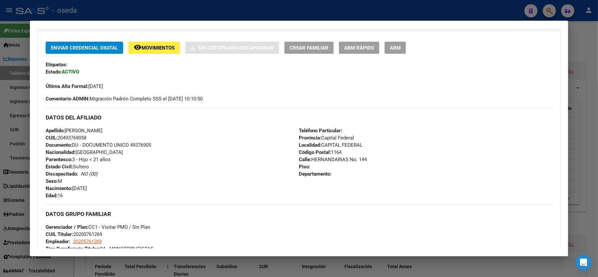
scroll to position [0, 0]
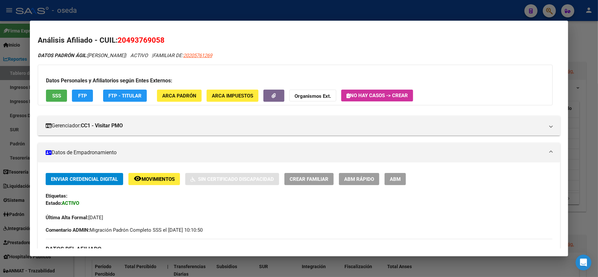
click at [53, 97] on span "SSS" at bounding box center [56, 96] width 9 height 6
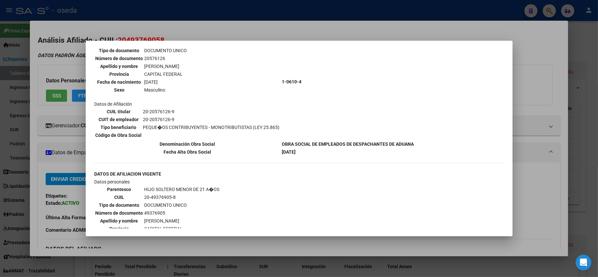
scroll to position [15, 0]
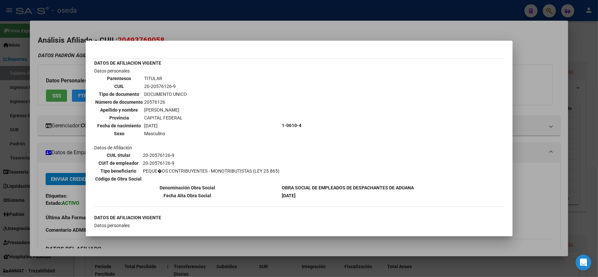
click at [0, 123] on div at bounding box center [299, 138] width 598 height 277
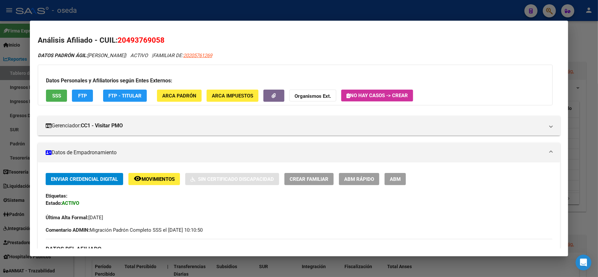
click at [0, 99] on div at bounding box center [299, 138] width 598 height 277
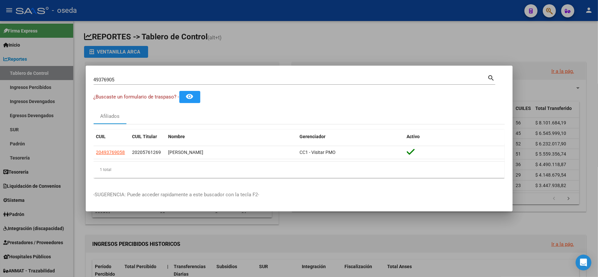
click at [136, 76] on div "49376905 Buscar (apellido, dni, [PERSON_NAME], [PERSON_NAME], cuit, obra social)" at bounding box center [291, 80] width 394 height 10
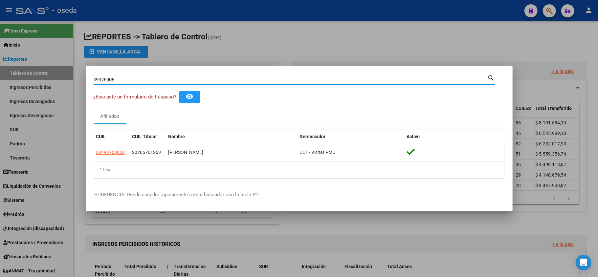
click at [136, 76] on div "49376905 Buscar (apellido, dni, [PERSON_NAME], [PERSON_NAME], cuit, obra social)" at bounding box center [291, 80] width 394 height 10
click at [128, 78] on input "49376905" at bounding box center [291, 80] width 394 height 6
type input "93098108"
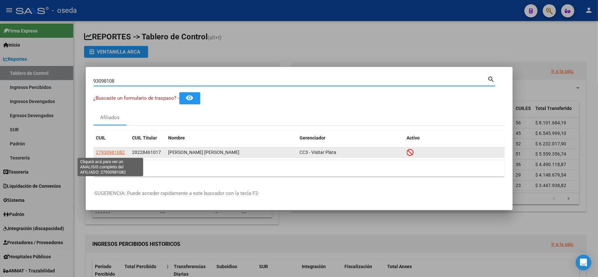
click at [102, 155] on span "27930981082" at bounding box center [110, 152] width 29 height 5
type textarea "27930981082"
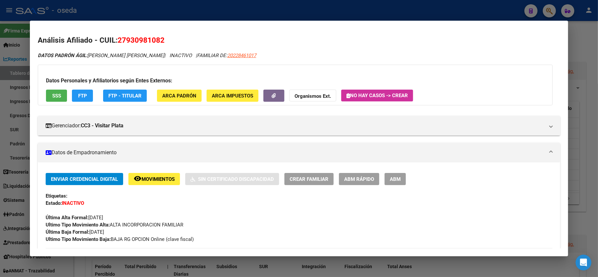
click at [61, 95] on span "SSS" at bounding box center [56, 96] width 9 height 6
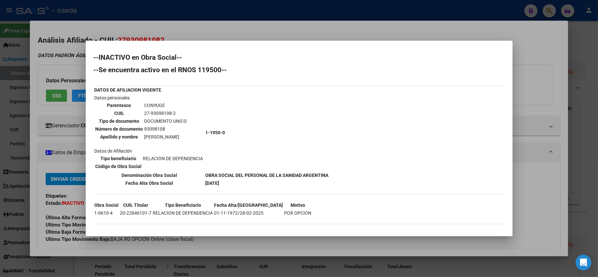
click at [0, 220] on div at bounding box center [299, 138] width 598 height 277
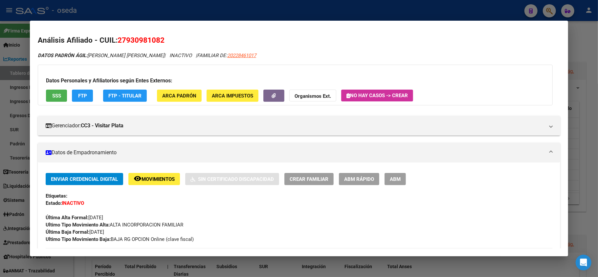
click at [0, 220] on div at bounding box center [299, 138] width 598 height 277
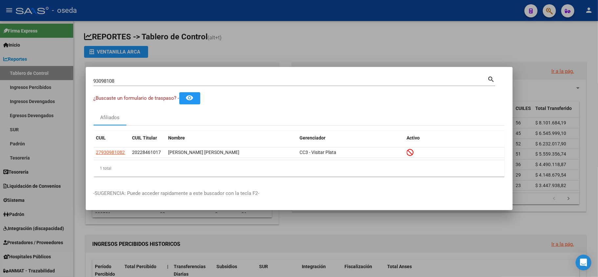
click at [136, 83] on input "93098108" at bounding box center [291, 81] width 394 height 6
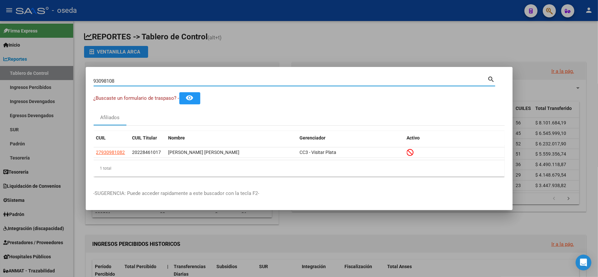
click at [136, 83] on input "93098108" at bounding box center [291, 81] width 394 height 6
type input "16236065"
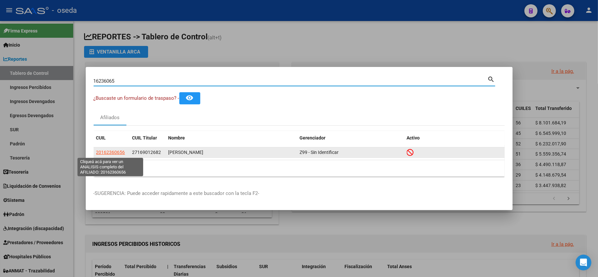
click at [103, 154] on span "20162360656" at bounding box center [110, 152] width 29 height 5
type textarea "20162360656"
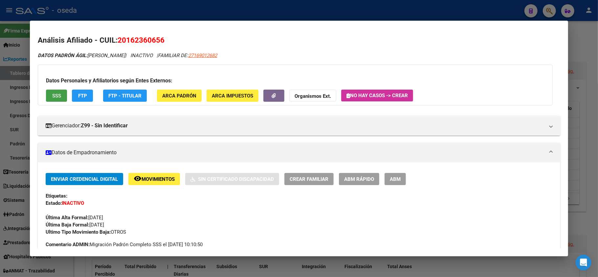
click at [55, 102] on button "SSS" at bounding box center [56, 96] width 21 height 12
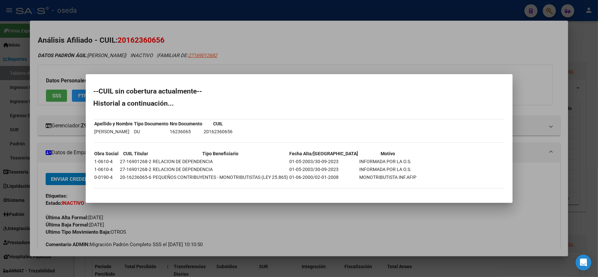
click at [0, 111] on div at bounding box center [299, 138] width 598 height 277
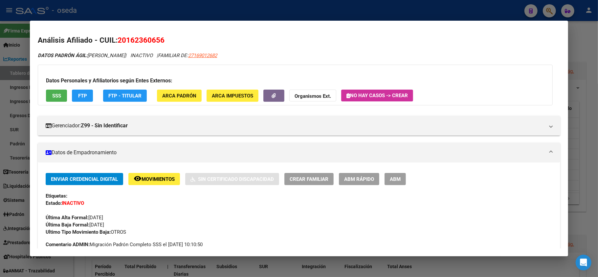
click at [212, 16] on div at bounding box center [299, 138] width 598 height 277
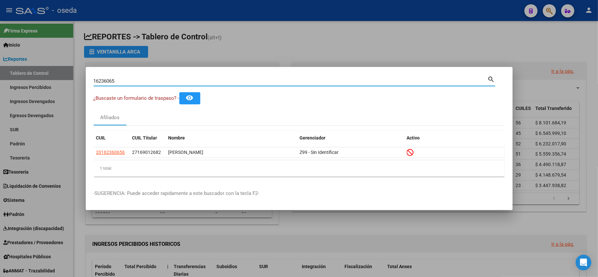
click at [173, 83] on input "16236065" at bounding box center [291, 81] width 394 height 6
type input "31941073"
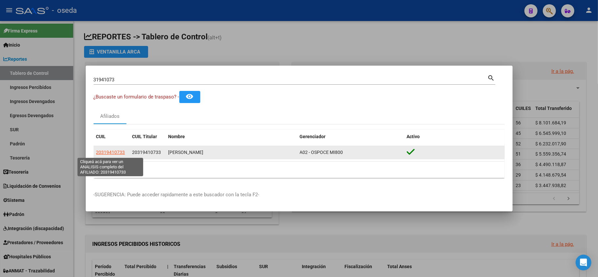
click at [99, 152] on span "20319410733" at bounding box center [110, 152] width 29 height 5
type textarea "20319410733"
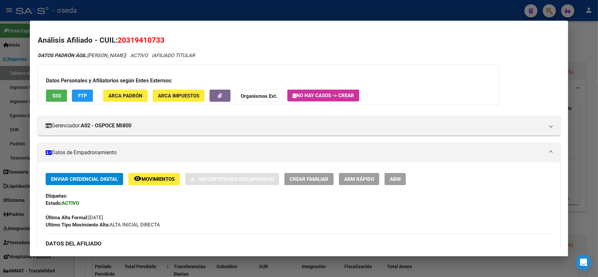
scroll to position [44, 0]
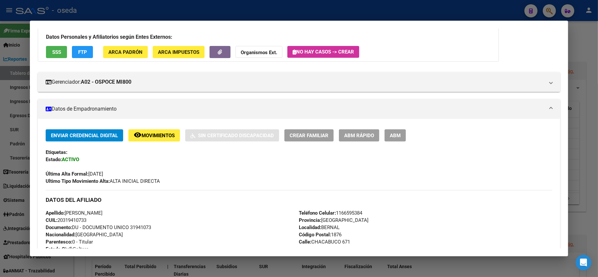
click at [107, 6] on div at bounding box center [299, 138] width 598 height 277
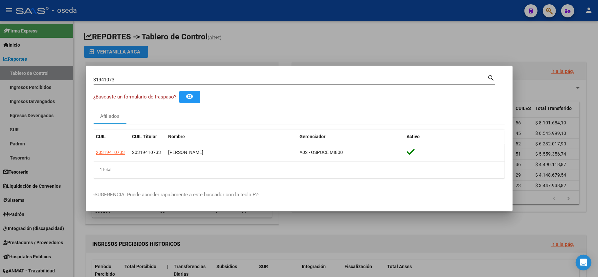
click at [119, 77] on div "31941073 Buscar (apellido, dni, [PERSON_NAME], [PERSON_NAME], cuit, obra social)" at bounding box center [291, 80] width 394 height 10
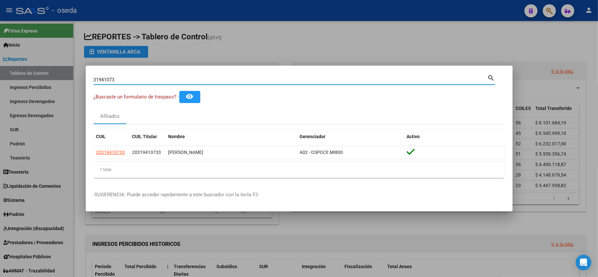
click at [119, 77] on input "31941073" at bounding box center [291, 80] width 394 height 6
type input "52852510"
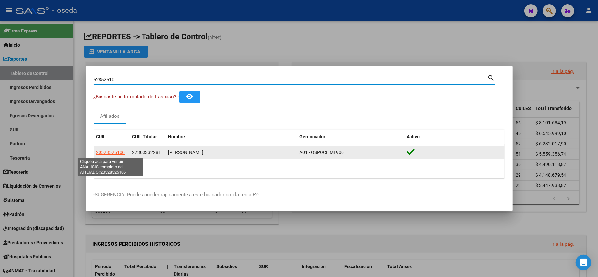
click at [104, 154] on span "20528525106" at bounding box center [110, 152] width 29 height 5
type textarea "20528525106"
